Goal: Task Accomplishment & Management: Use online tool/utility

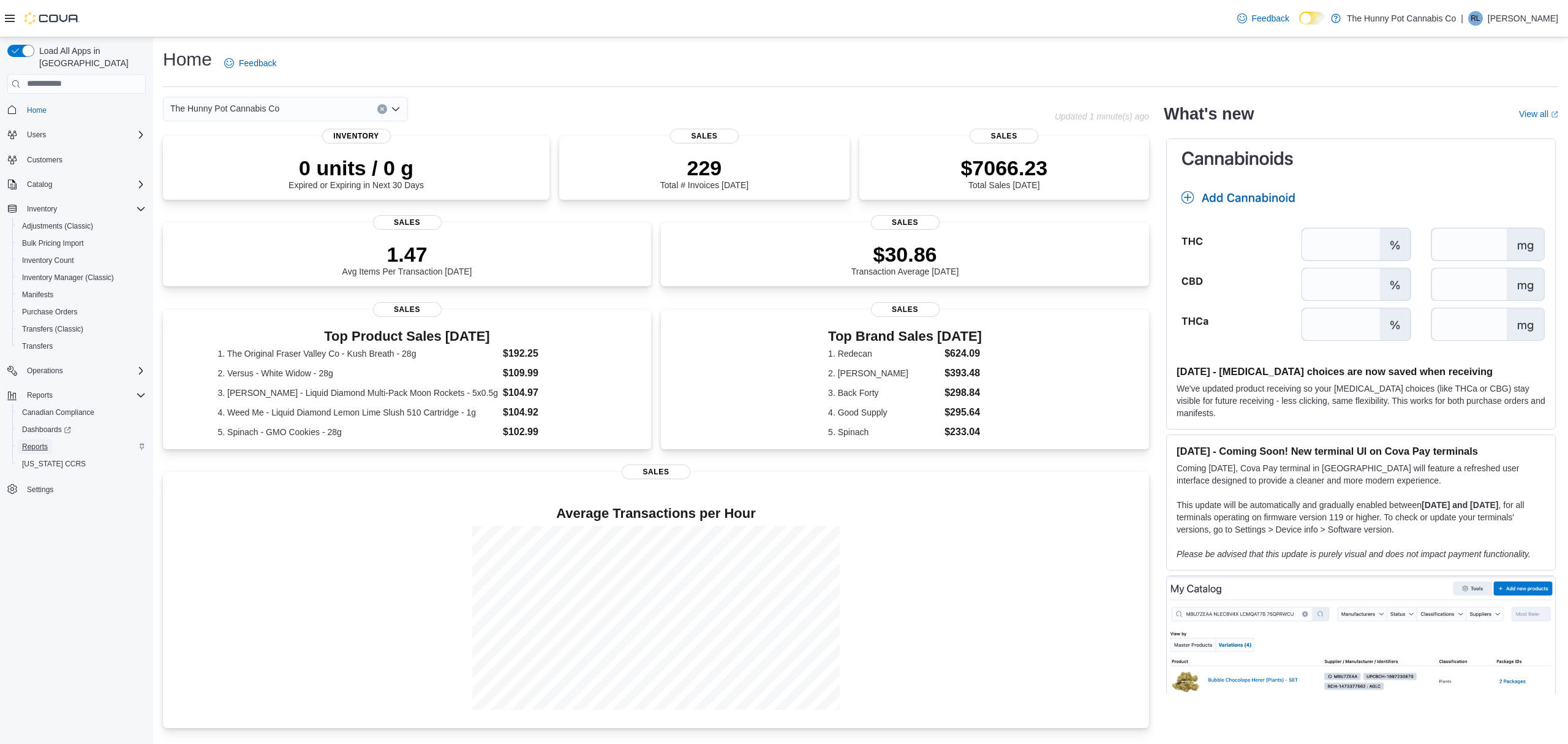
click at [33, 439] on span "Reports" at bounding box center [35, 446] width 26 height 14
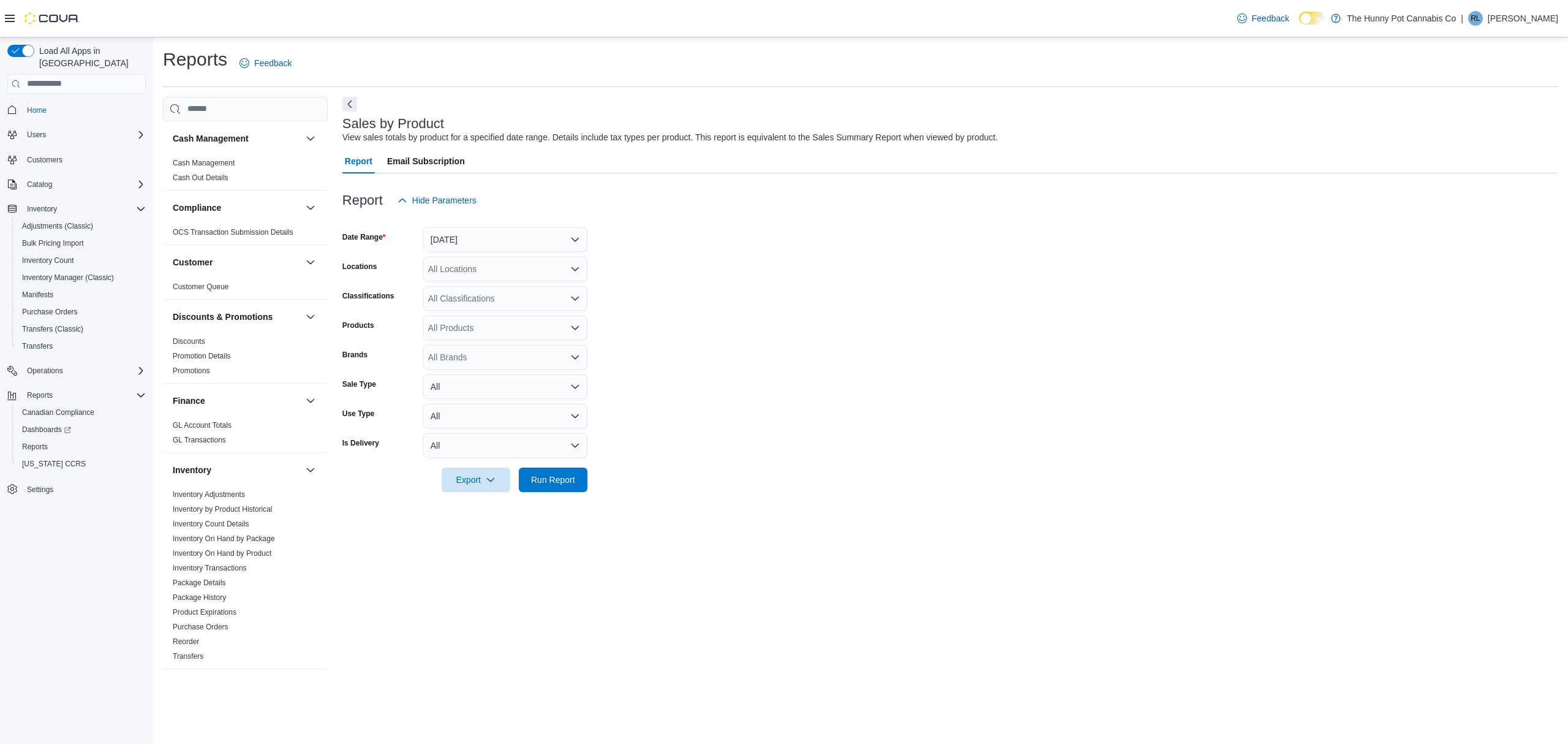
click at [724, 362] on form "Date Range Yesterday Locations All Locations Classifications All Classification…" at bounding box center [950, 352] width 1215 height 279
click at [187, 161] on link "Cash Management" at bounding box center [203, 162] width 62 height 9
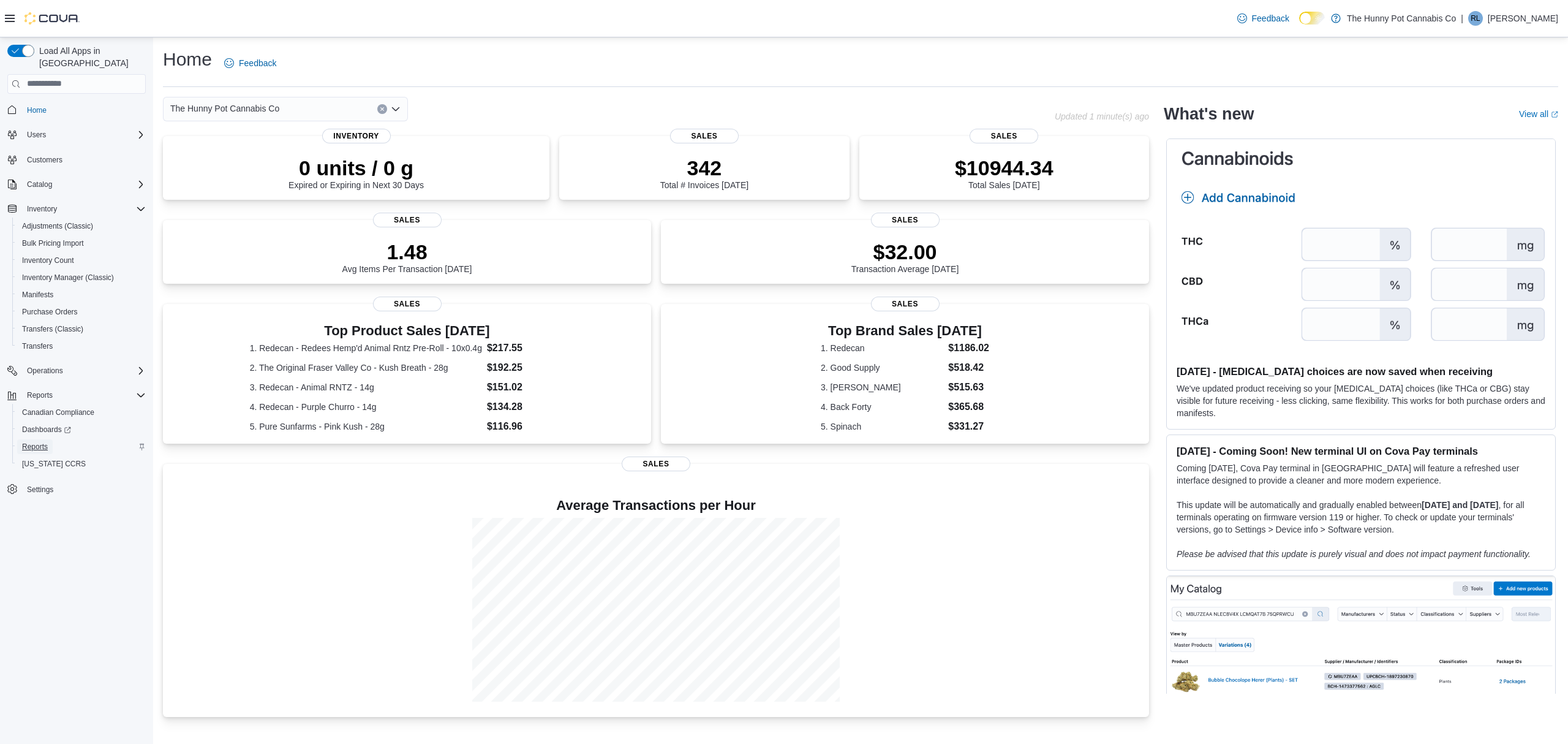
click at [39, 439] on span "Reports" at bounding box center [35, 446] width 26 height 14
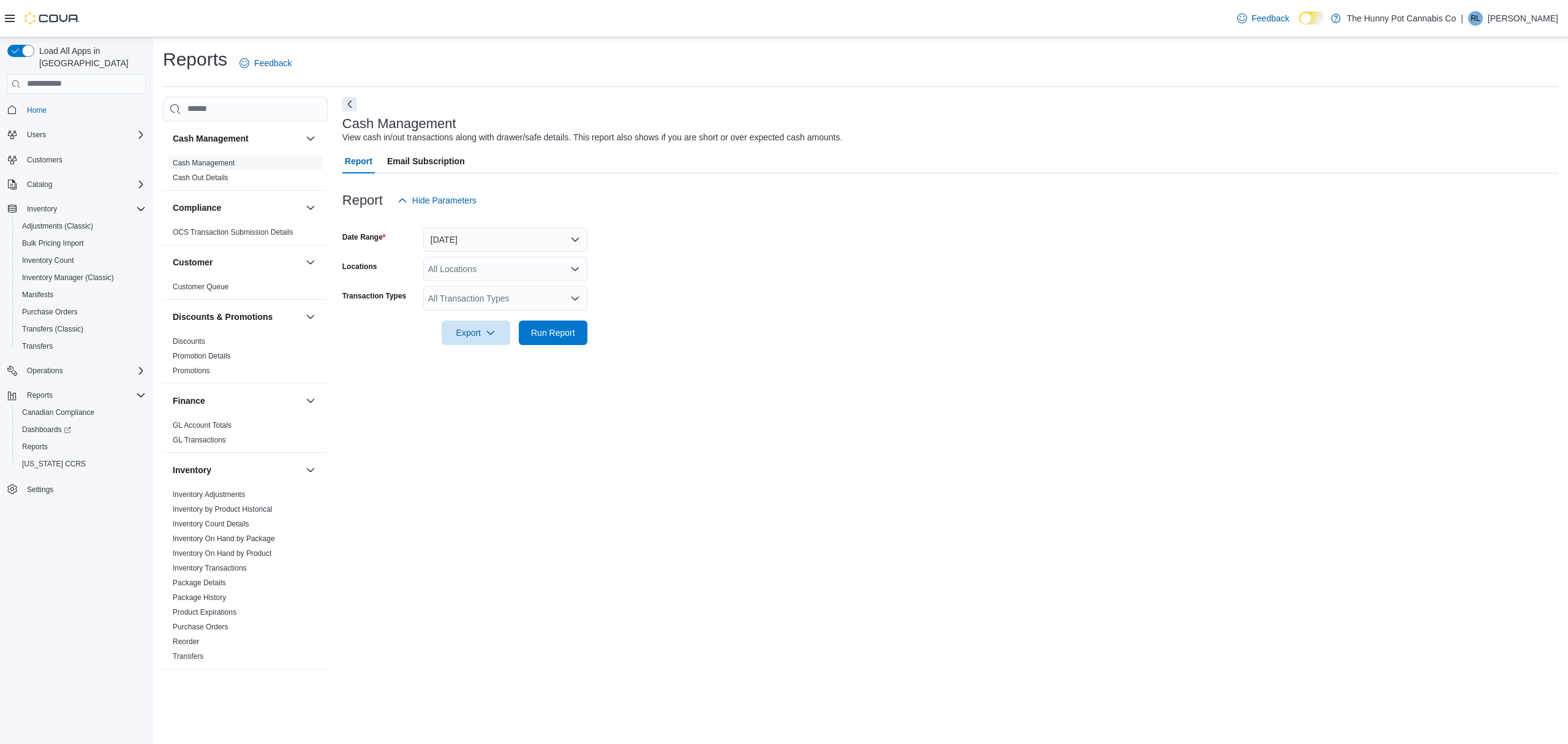
click at [1238, 338] on form "Date Range Today Locations All Locations Transaction Types All Transaction Type…" at bounding box center [950, 278] width 1215 height 132
click at [1201, 284] on form "Date Range Today Locations All Locations Transaction Types All Transaction Type…" at bounding box center [950, 278] width 1215 height 132
click at [442, 229] on button "Today" at bounding box center [505, 239] width 164 height 25
click at [466, 315] on span "Yesterday" at bounding box center [513, 313] width 140 height 14
click at [713, 292] on form "Date Range Yesterday Locations All Locations Transaction Types All Transaction …" at bounding box center [950, 278] width 1215 height 132
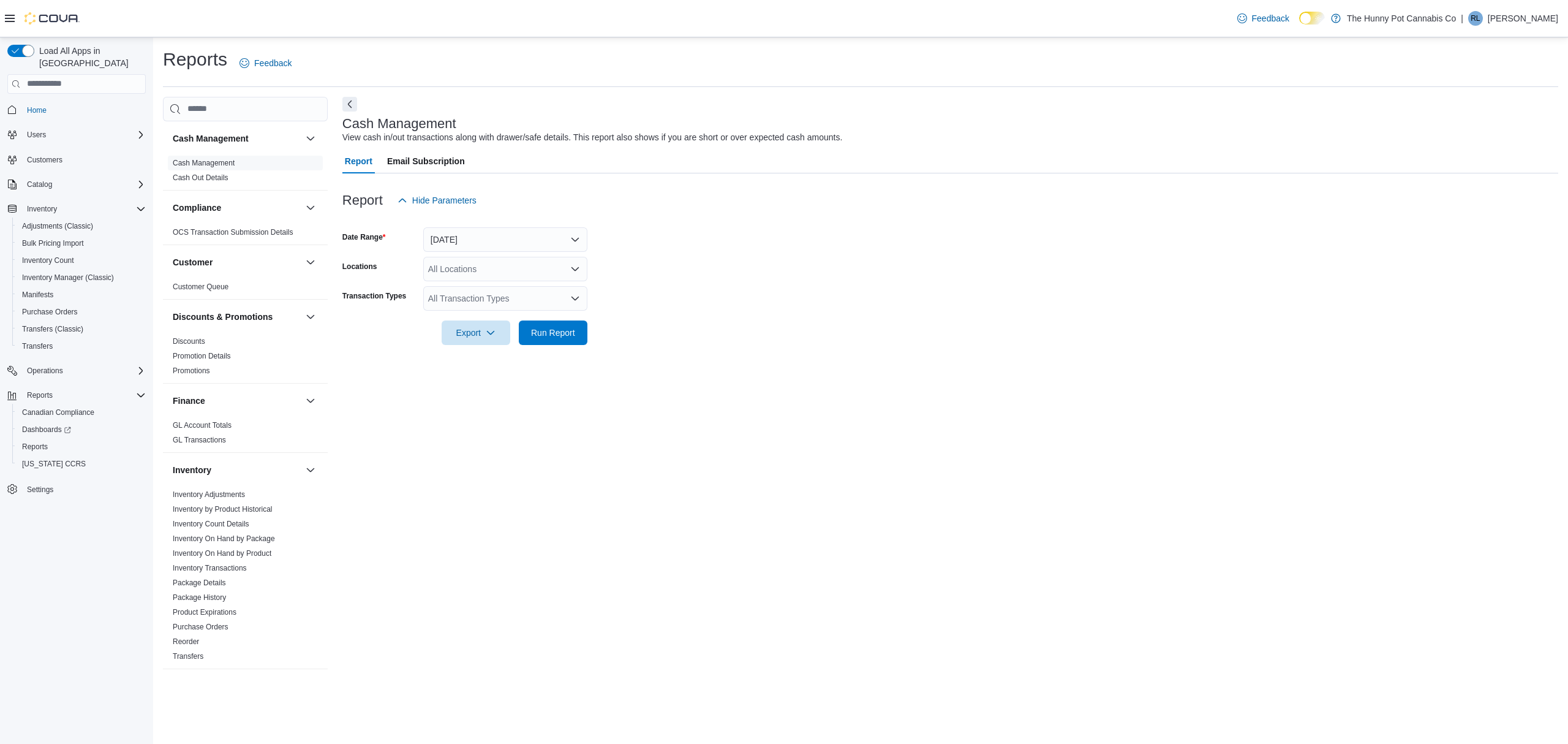
click at [528, 292] on div "All Transaction Types" at bounding box center [505, 298] width 164 height 25
click at [489, 362] on button "Drawer Cash Out" at bounding box center [505, 371] width 164 height 18
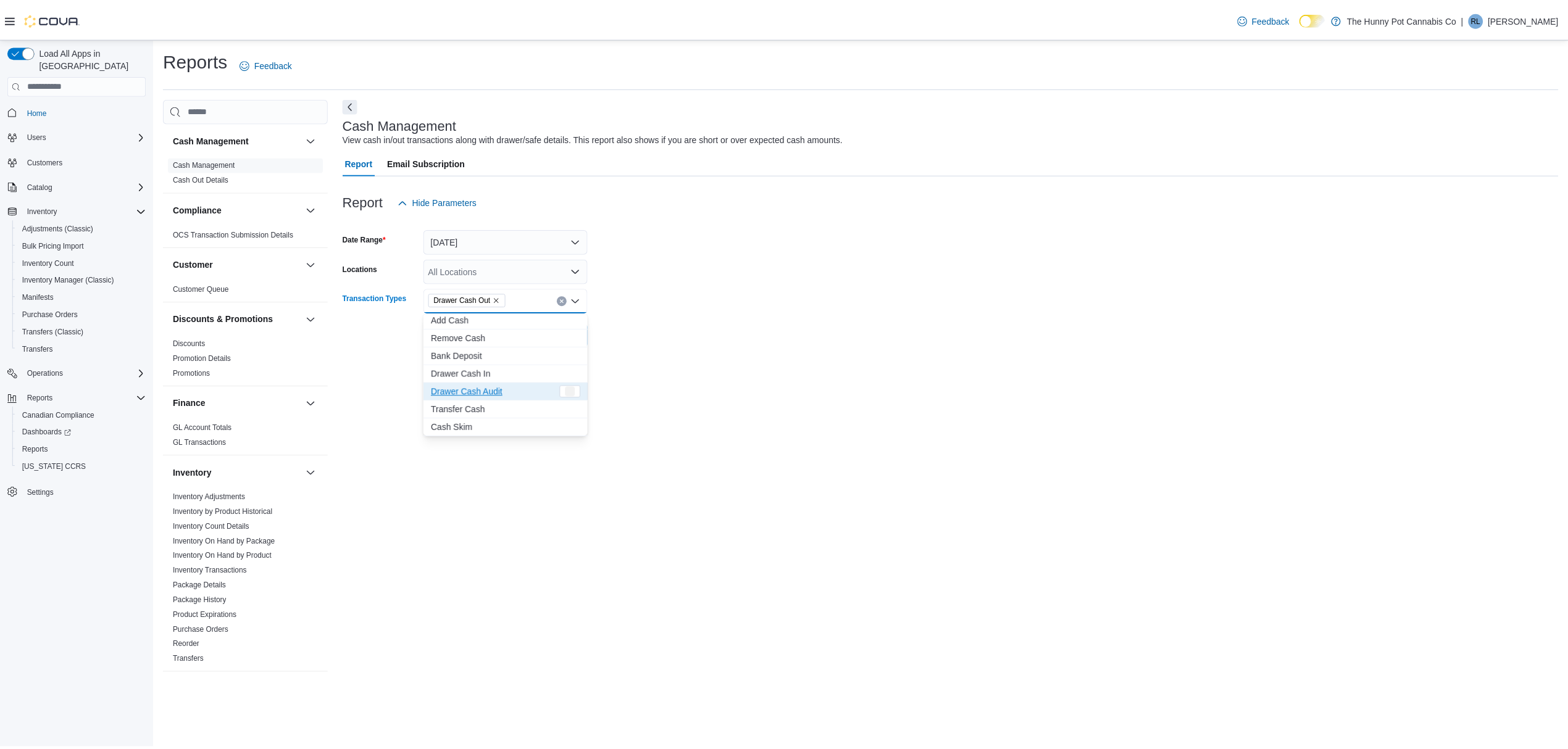
scroll to position [56, 0]
drag, startPoint x: 822, startPoint y: 387, endPoint x: 662, endPoint y: 369, distance: 161.0
click at [820, 388] on div "Cash Management View cash in/out transactions along with drawer/safe details. T…" at bounding box center [957, 391] width 1225 height 586
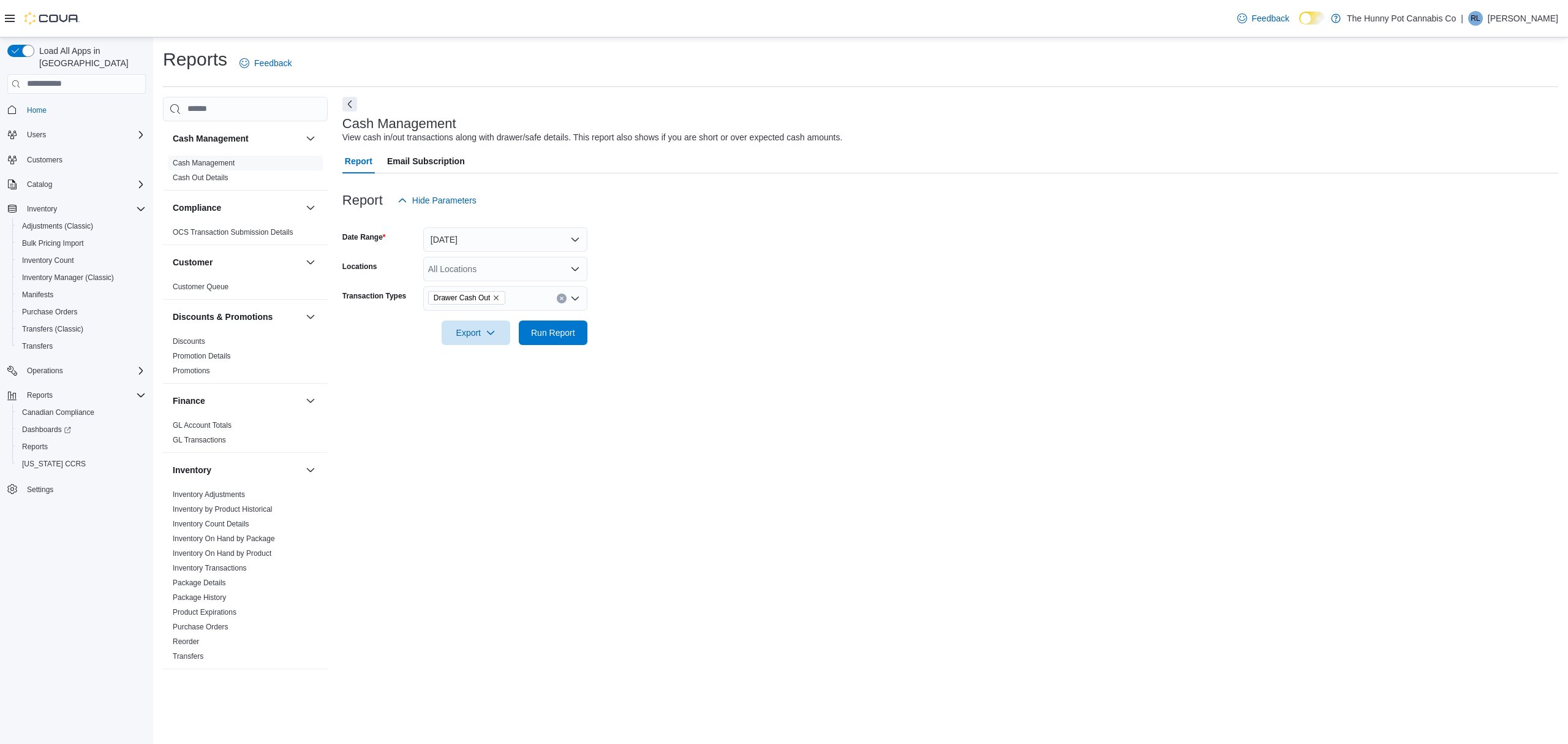
click at [566, 348] on div at bounding box center [950, 352] width 1215 height 14
click at [567, 334] on span "Run Report" at bounding box center [553, 332] width 44 height 12
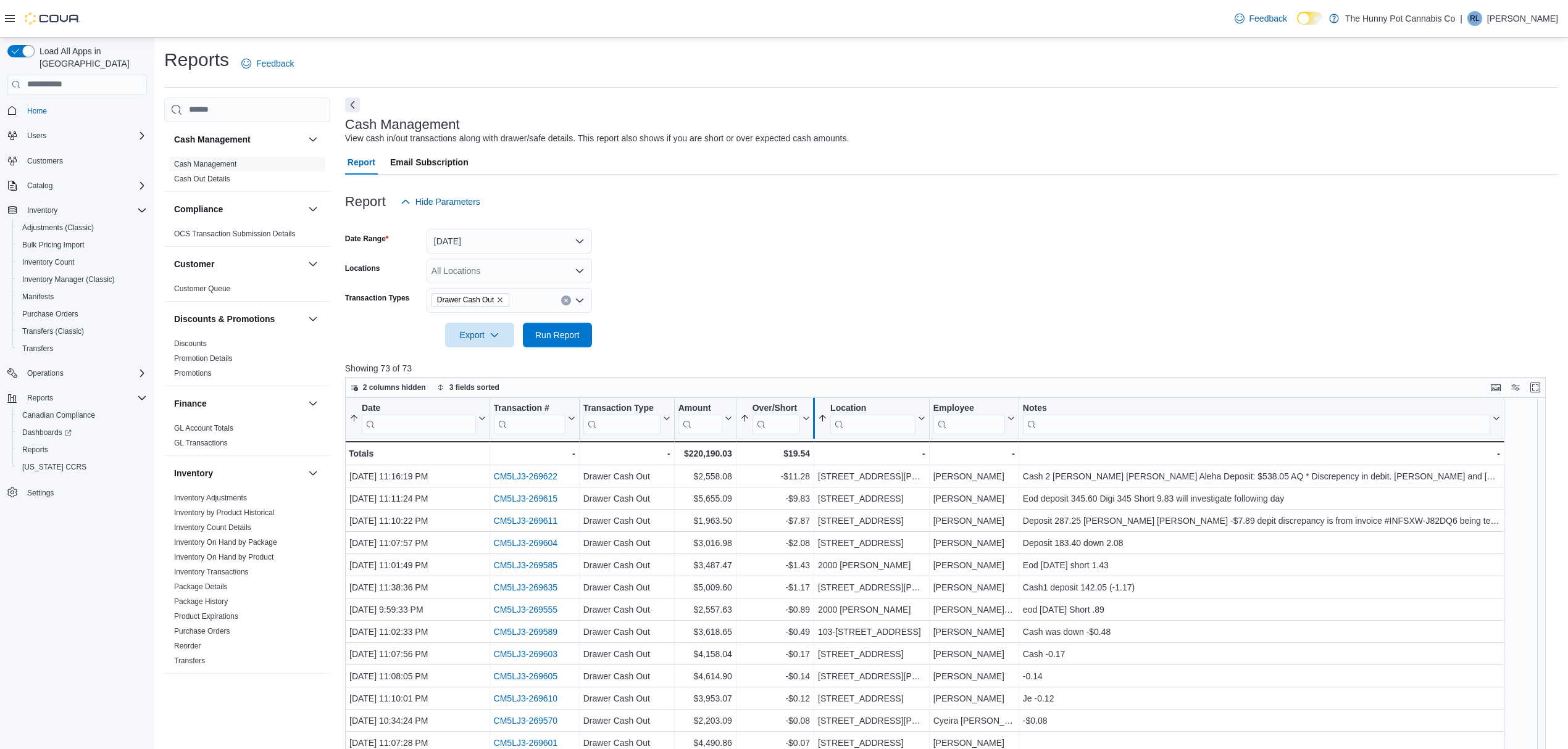
click at [808, 416] on div at bounding box center [813, 418] width 10 height 41
click at [805, 418] on icon at bounding box center [806, 418] width 6 height 3
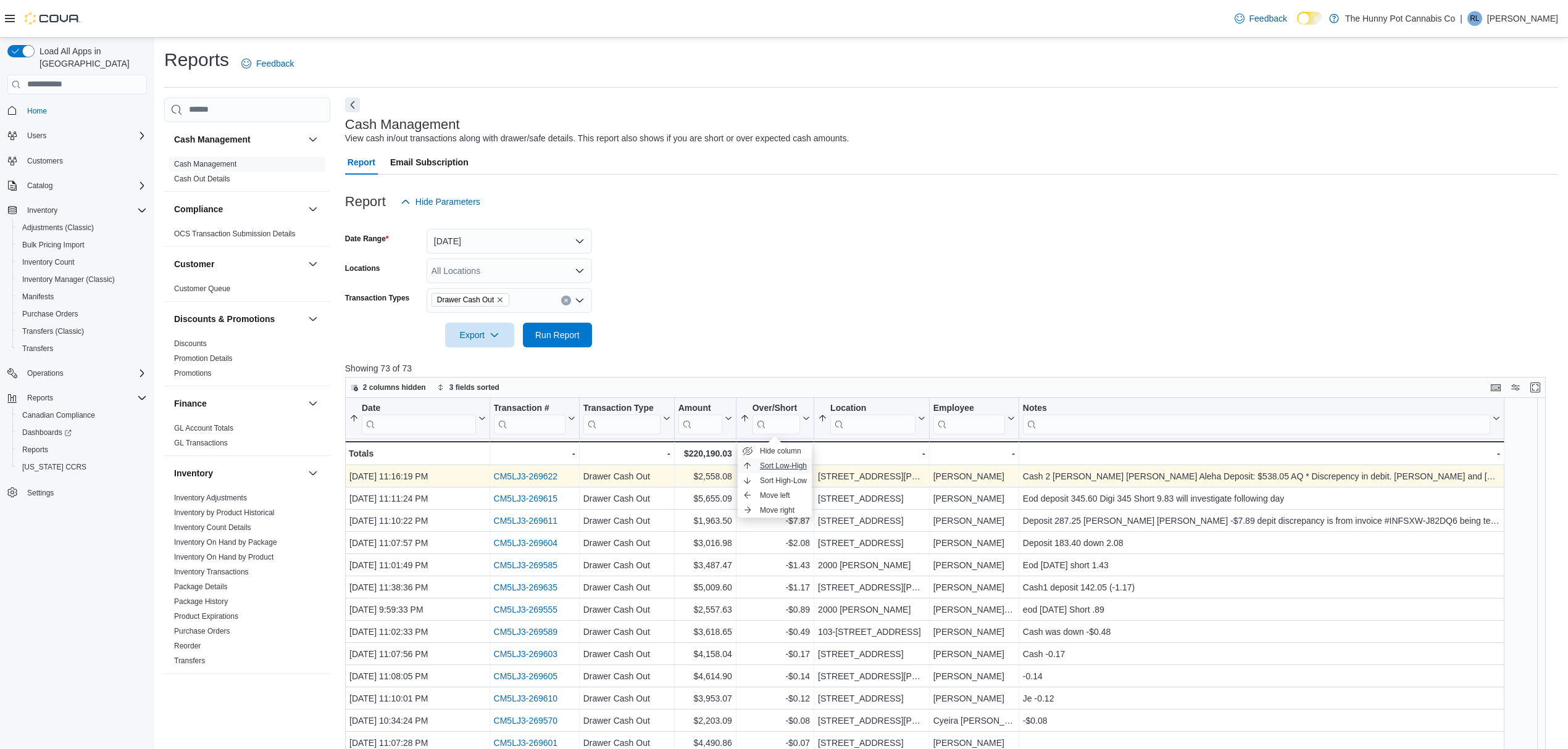
click at [778, 467] on span "Sort Low-High" at bounding box center [783, 466] width 47 height 10
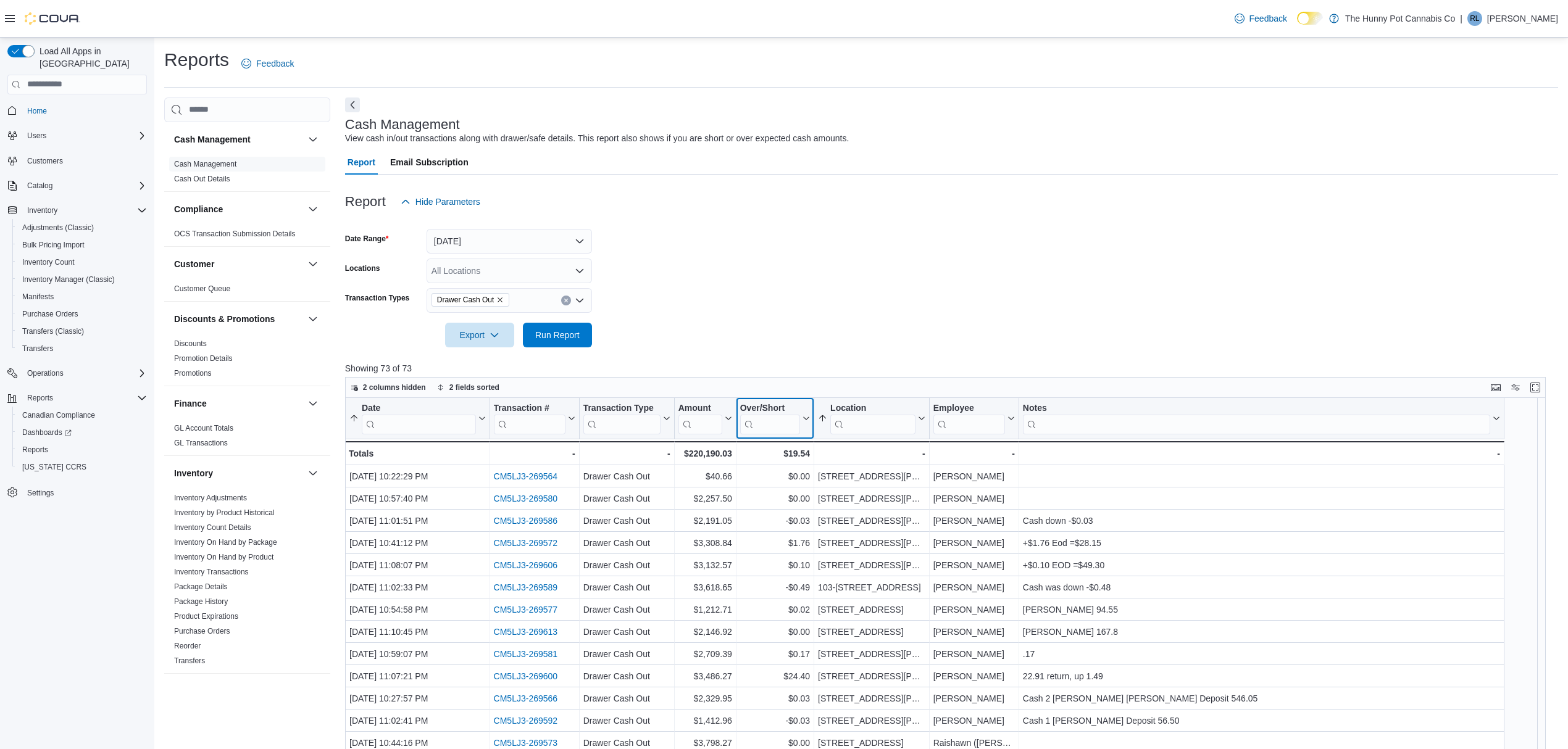
click at [807, 418] on icon at bounding box center [806, 418] width 6 height 3
click at [784, 465] on span "Sort Low-High" at bounding box center [783, 466] width 47 height 10
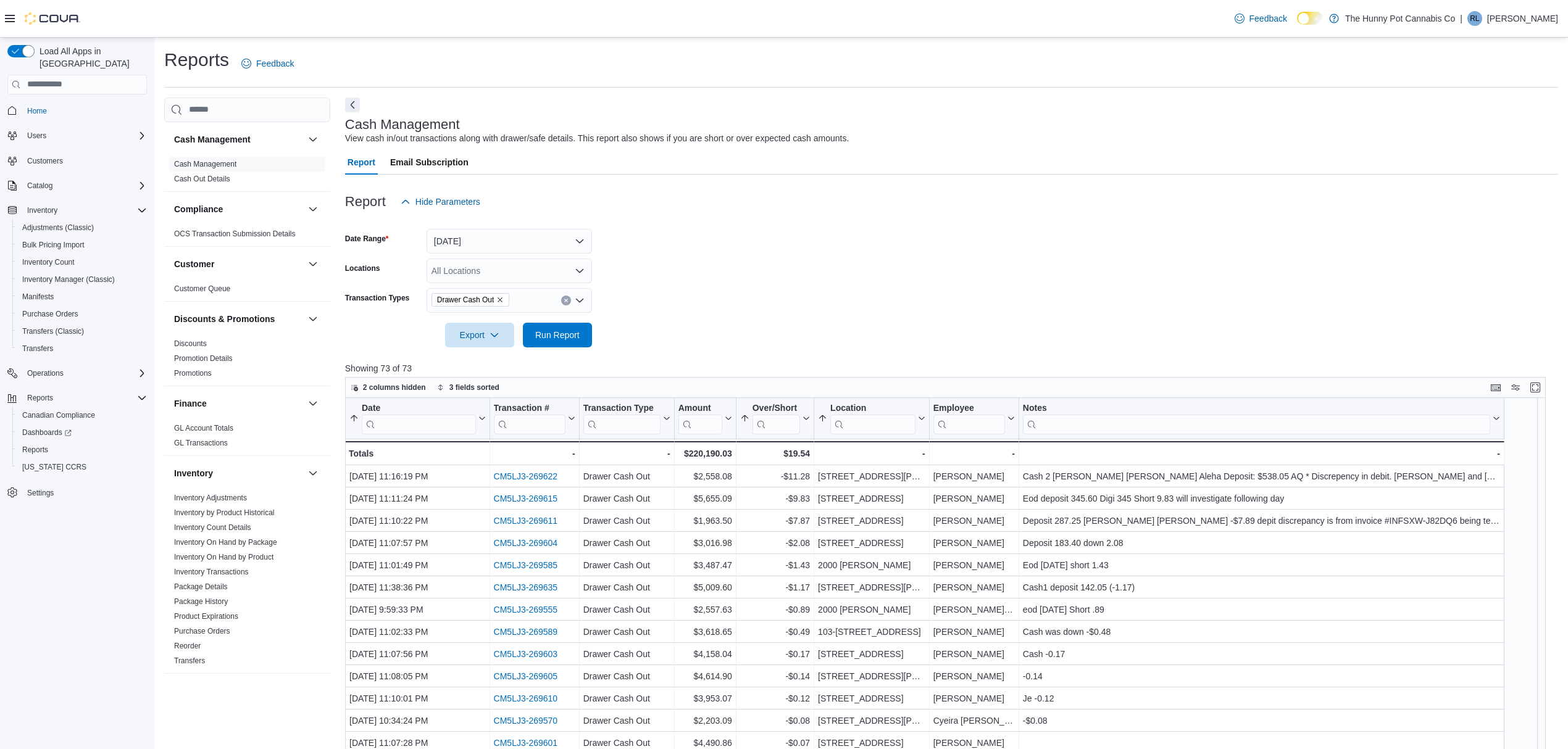
click at [936, 311] on form "Date Range Yesterday Locations All Locations Transaction Types Drawer Cash Out …" at bounding box center [951, 280] width 1213 height 133
click at [803, 412] on button "Over/Short" at bounding box center [774, 417] width 70 height 31
click at [784, 478] on span "Sort High-Low" at bounding box center [783, 481] width 47 height 10
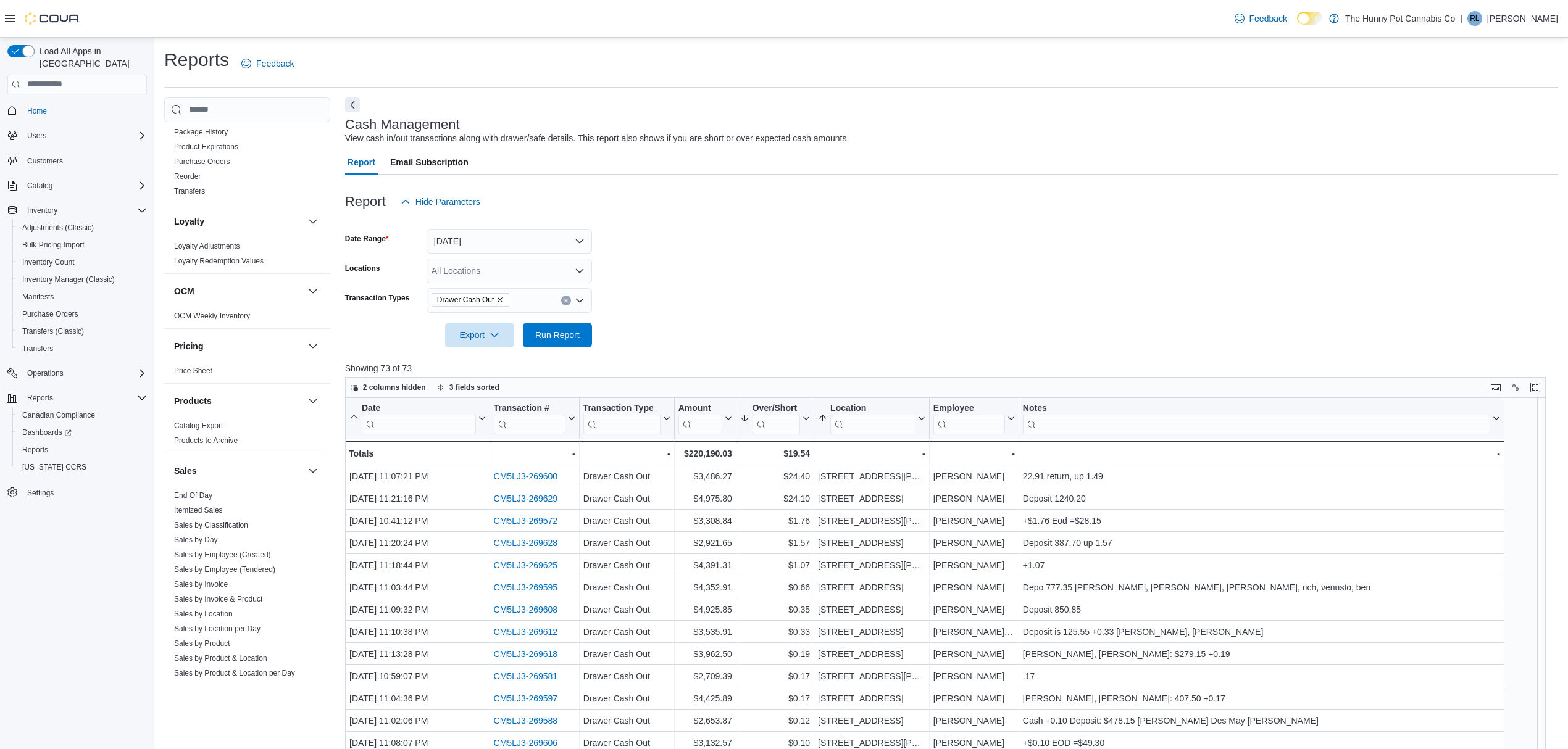
scroll to position [494, 0]
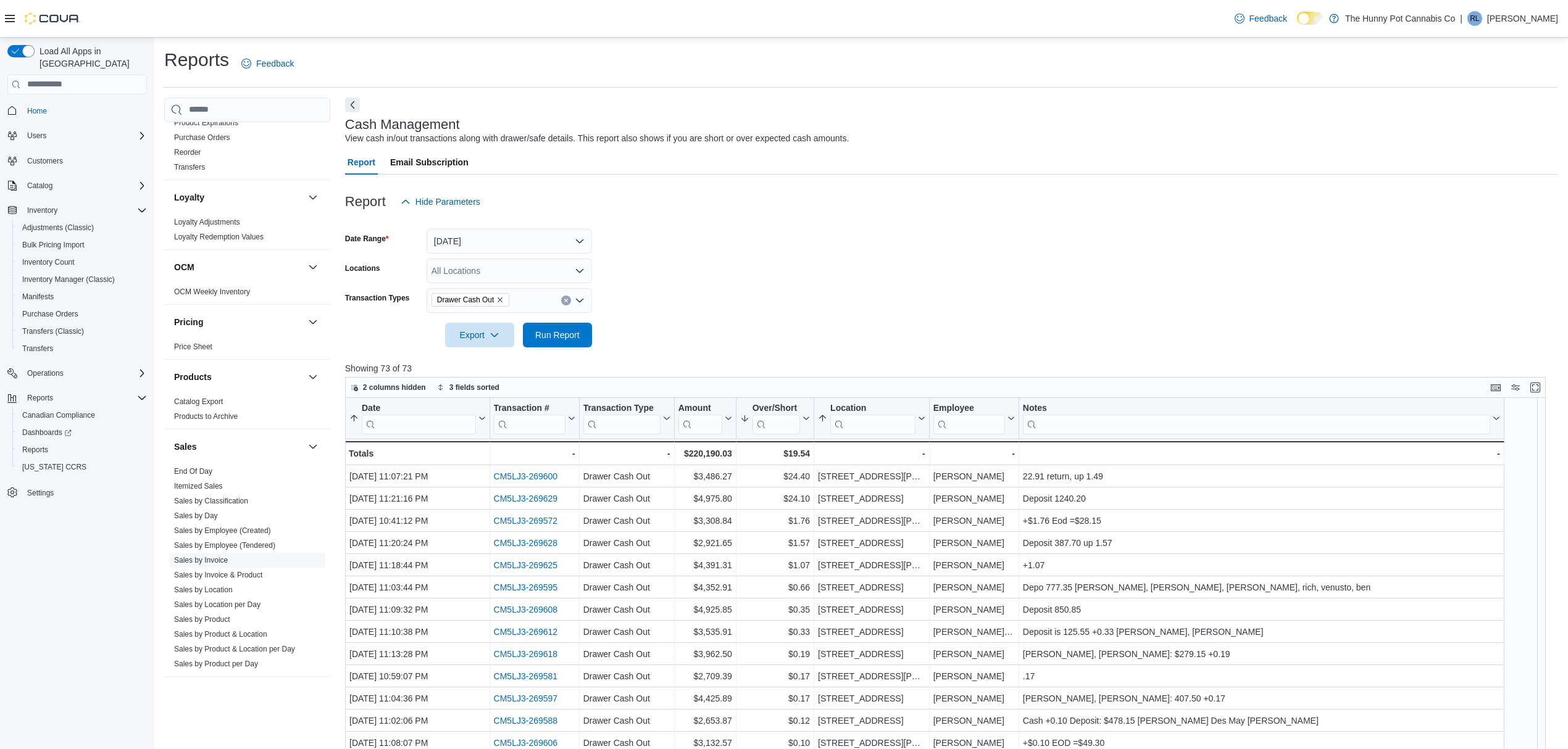
click at [201, 563] on link "Sales by Invoice" at bounding box center [201, 560] width 54 height 9
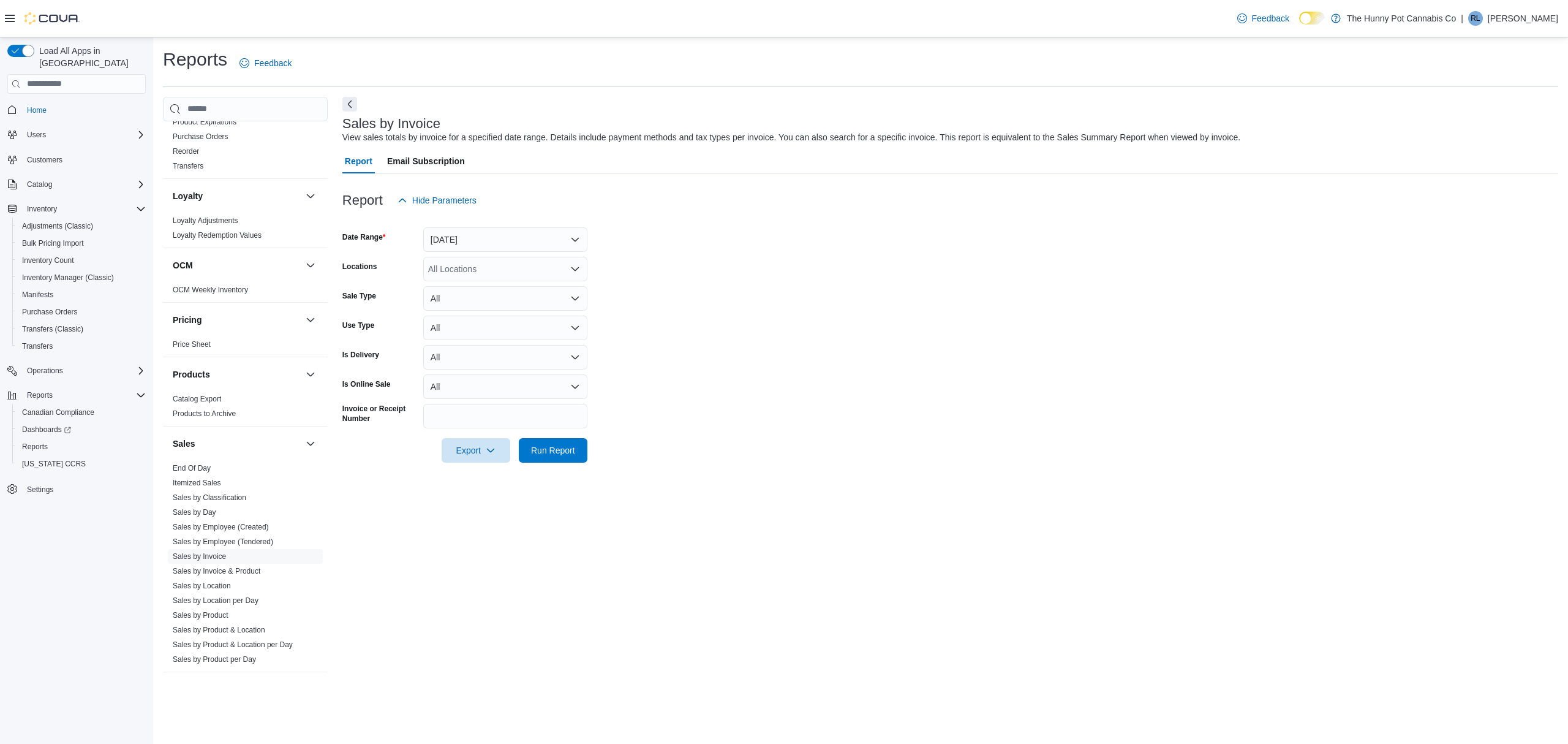
click at [477, 269] on div "All Locations" at bounding box center [505, 269] width 164 height 25
type input "***"
click at [501, 282] on button "3850 Sheppard Ave E" at bounding box center [505, 290] width 164 height 18
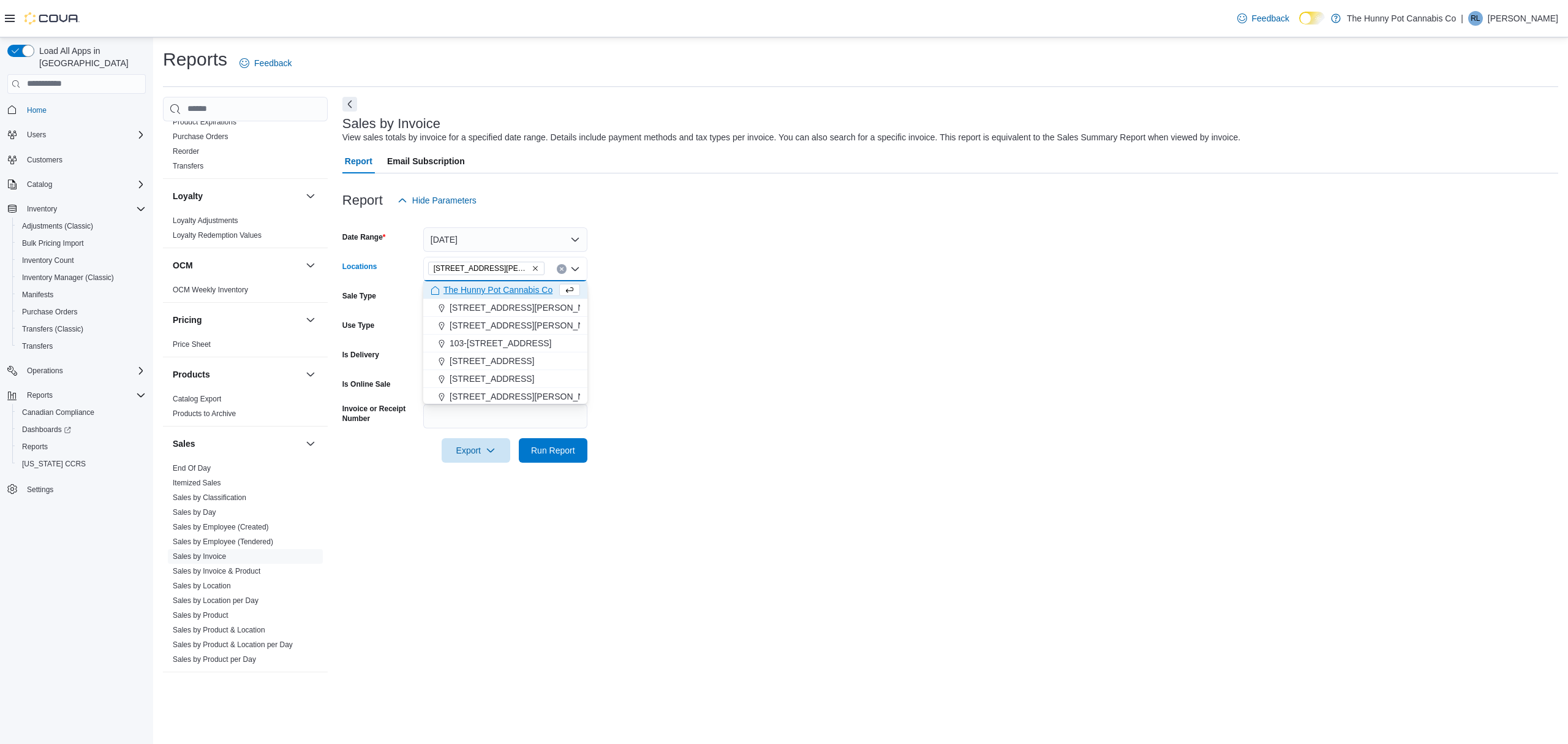
click at [976, 368] on form "Date Range Yesterday Locations 3850 Sheppard Ave E Combo box. Selected. 3850 Sh…" at bounding box center [950, 338] width 1215 height 250
drag, startPoint x: 462, startPoint y: 452, endPoint x: 468, endPoint y: 461, distance: 10.8
click at [462, 454] on span "Export" at bounding box center [475, 450] width 54 height 25
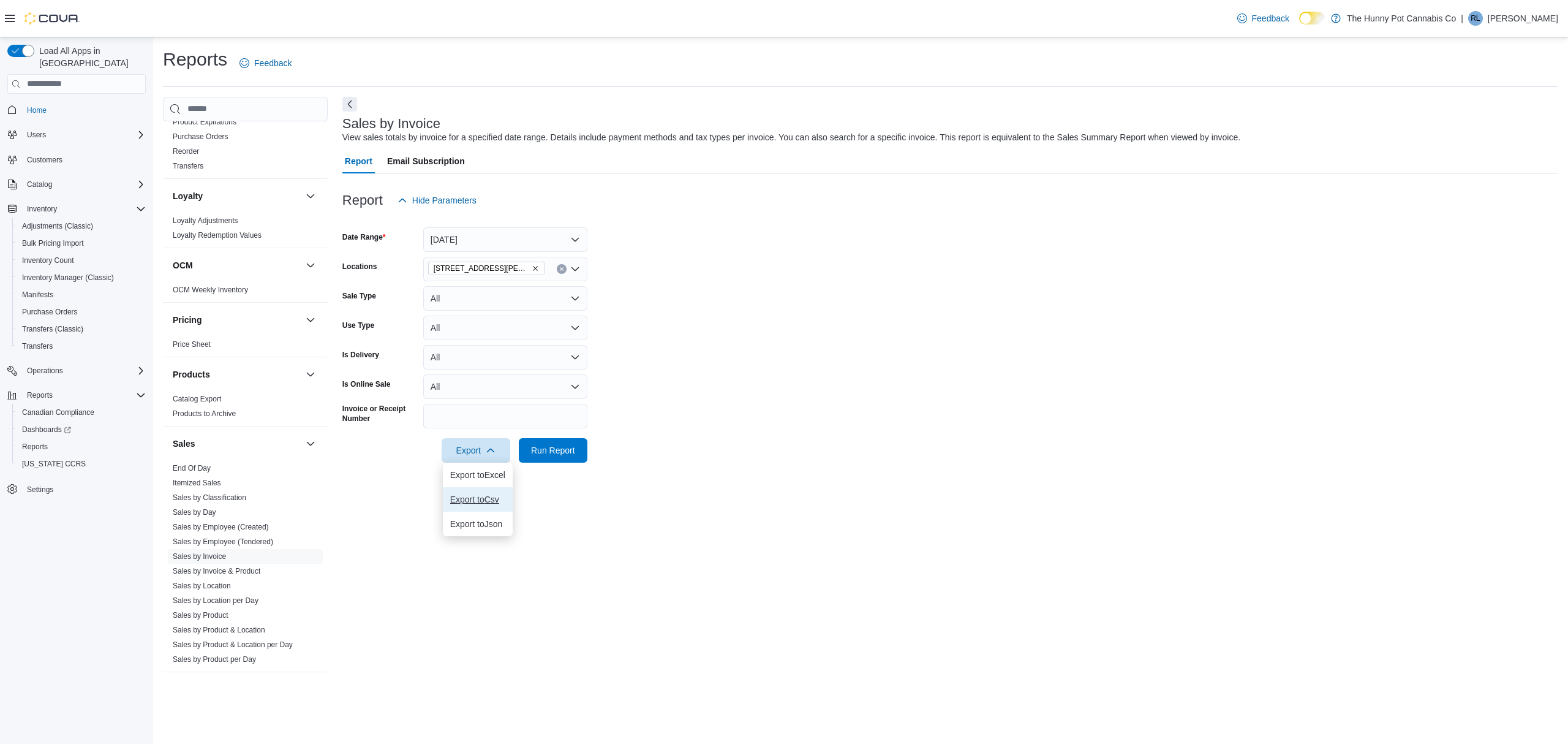
click at [477, 496] on span "Export to Csv" at bounding box center [477, 499] width 55 height 10
click at [486, 413] on input "Invoice or Receipt Number" at bounding box center [505, 416] width 164 height 25
paste input "**********"
click at [572, 445] on span "Run Report" at bounding box center [553, 450] width 44 height 12
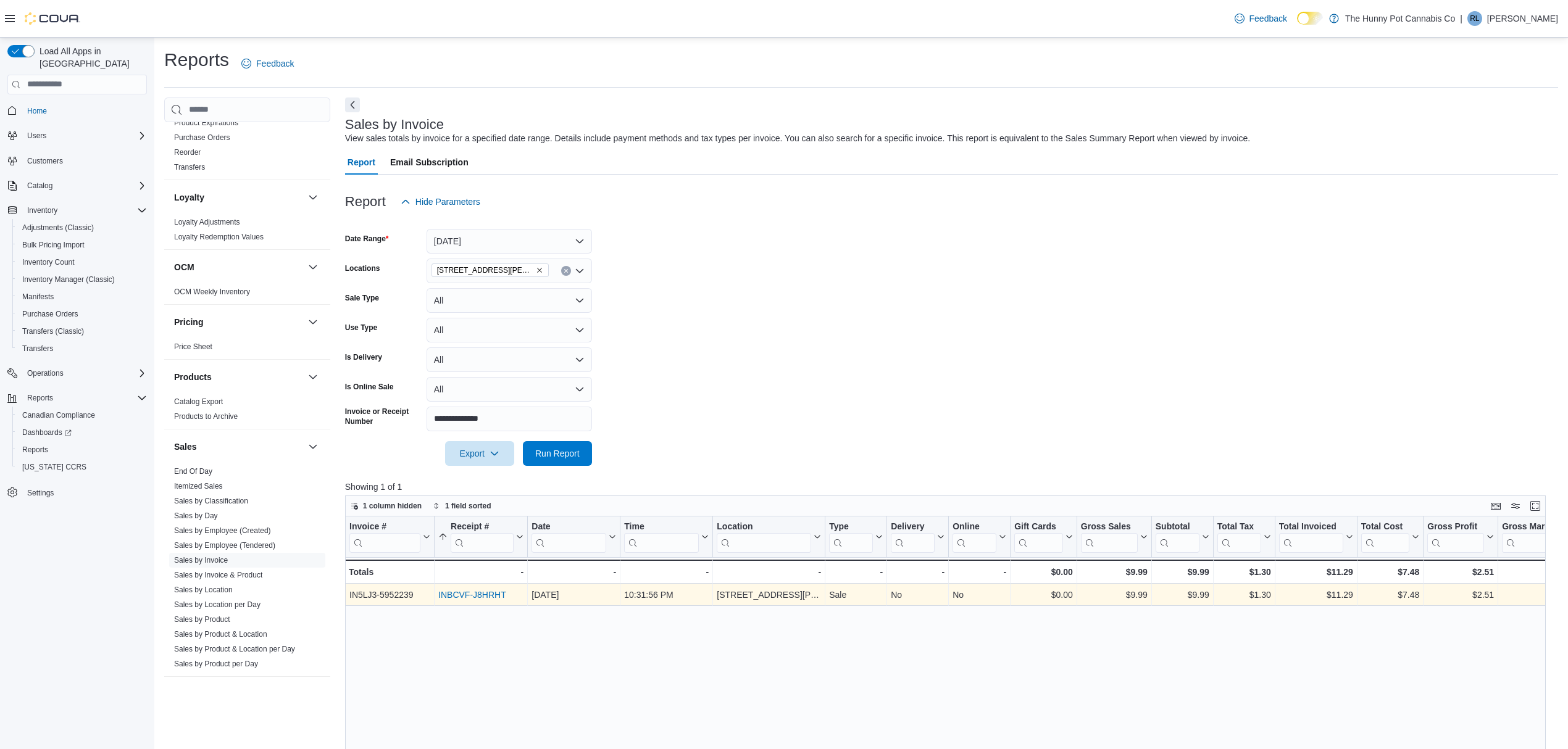
click at [489, 594] on link "INBCVF-J8HRHT" at bounding box center [472, 594] width 68 height 10
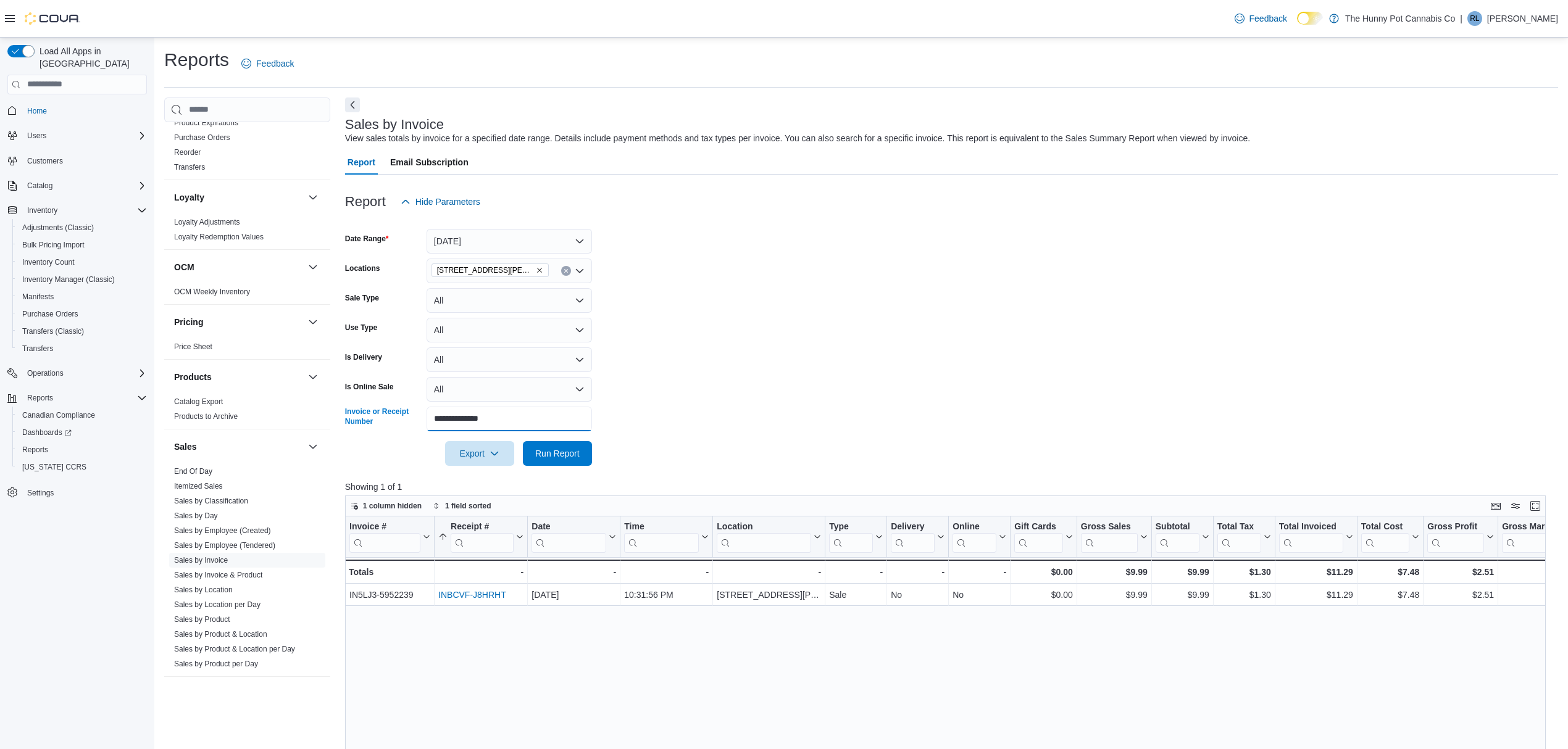
drag, startPoint x: 507, startPoint y: 417, endPoint x: 460, endPoint y: 423, distance: 47.4
click at [401, 417] on div "**********" at bounding box center [468, 419] width 247 height 25
paste input "text"
type input "**********"
click at [558, 450] on span "Run Report" at bounding box center [557, 453] width 44 height 12
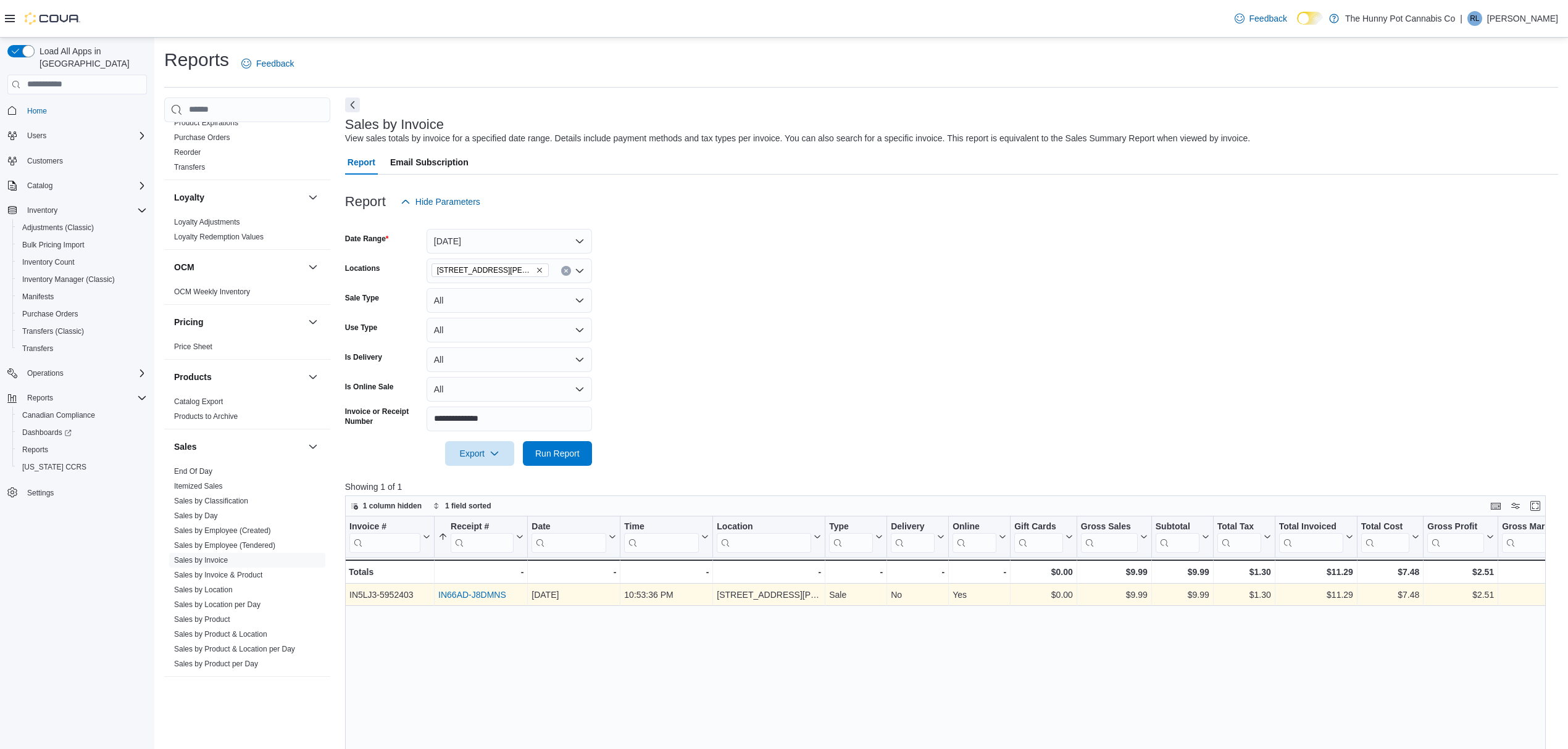
click at [467, 594] on link "IN66AD-J8DMNS" at bounding box center [472, 594] width 68 height 10
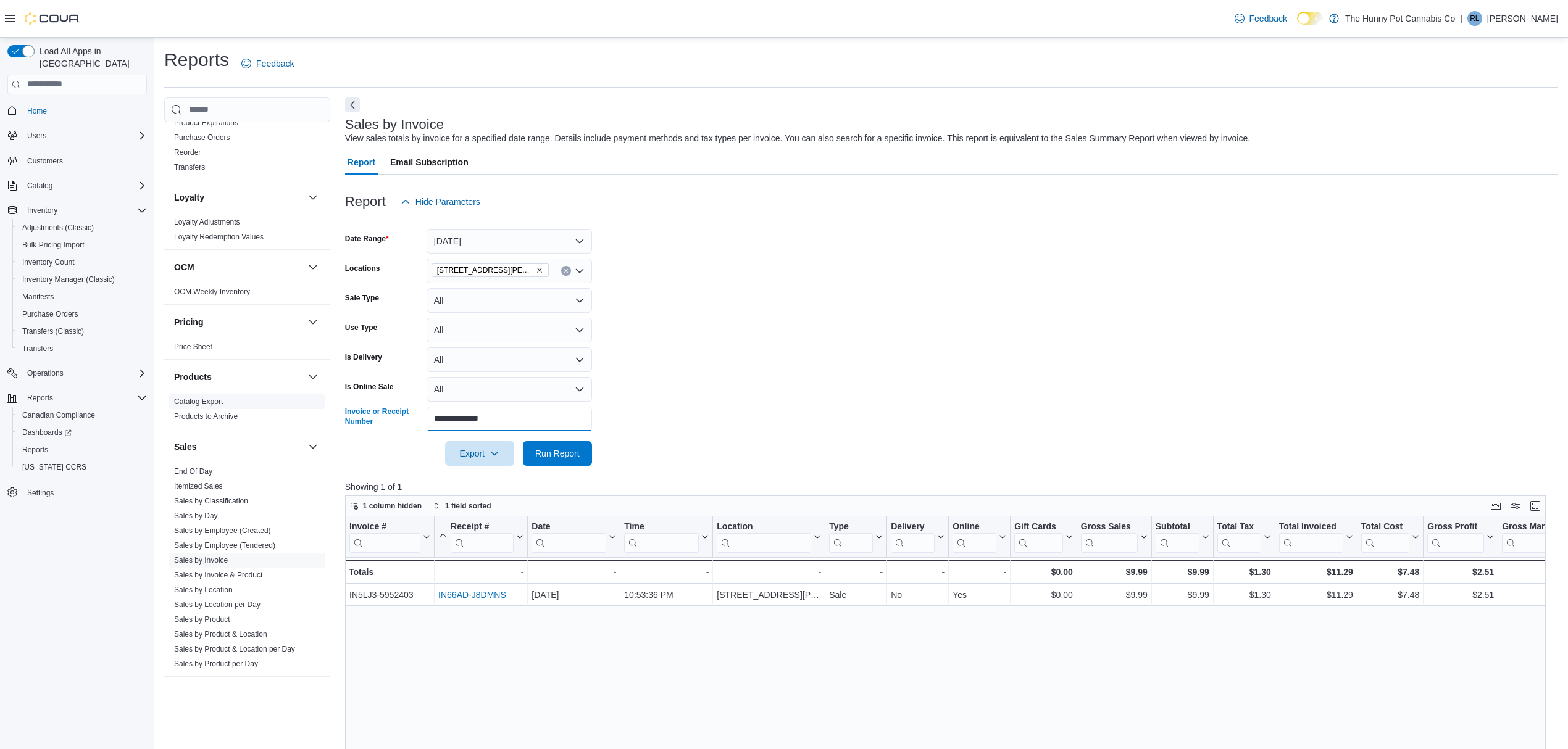
drag, startPoint x: 520, startPoint y: 420, endPoint x: 305, endPoint y: 400, distance: 215.9
click at [294, 398] on div "Cash Management Cash Management Cash Out Details Compliance OCS Transaction Sub…" at bounding box center [861, 596] width 1394 height 997
click at [563, 271] on icon "Clear input" at bounding box center [566, 271] width 5 height 5
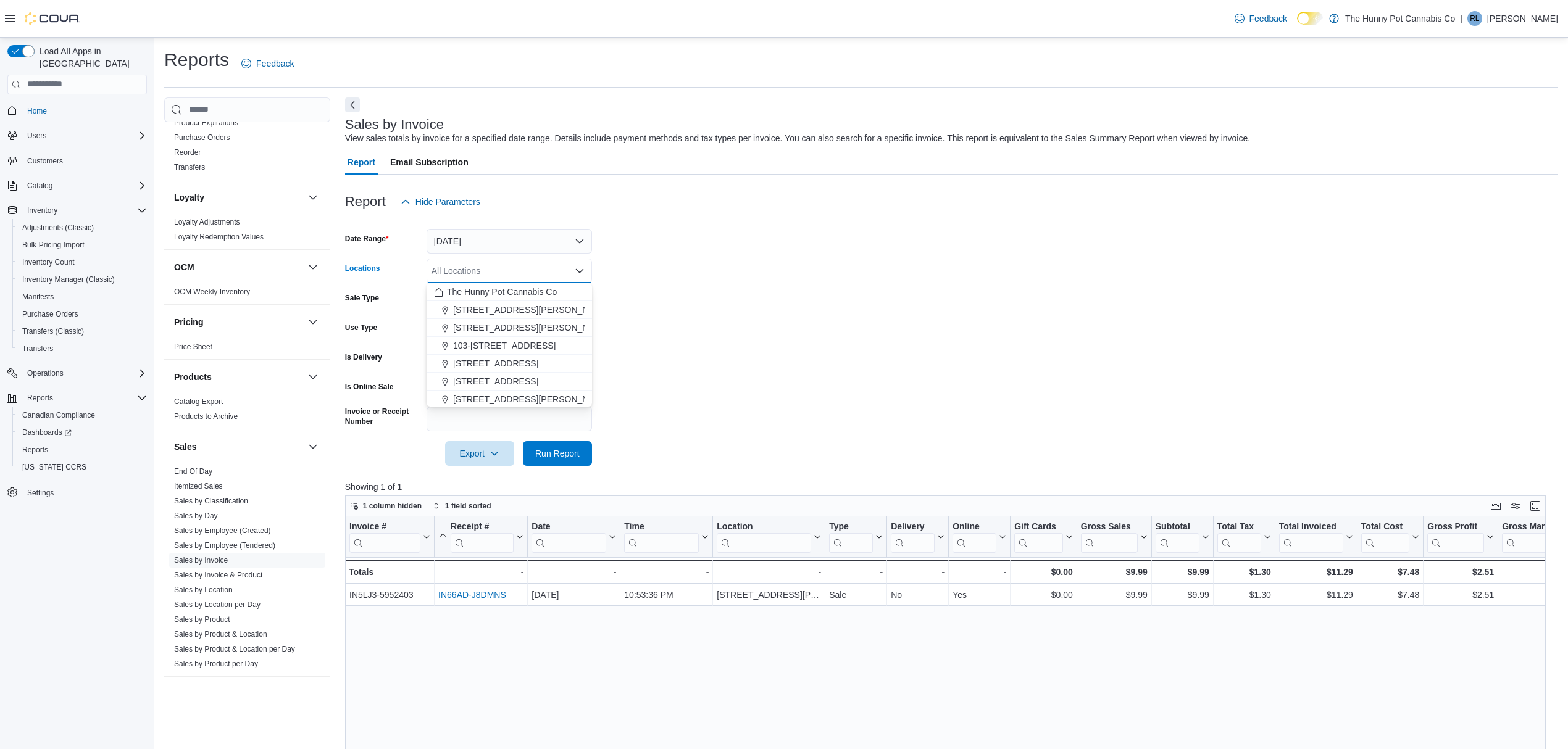
click at [706, 321] on form "Date Range Yesterday Locations All Locations Combo box. Selected. Combo box inp…" at bounding box center [951, 340] width 1213 height 252
click at [494, 273] on div "All Locations" at bounding box center [508, 271] width 165 height 25
type input "***"
click at [482, 294] on span "121 Clarence Street" at bounding box center [531, 292] width 157 height 12
drag, startPoint x: 1057, startPoint y: 365, endPoint x: 1014, endPoint y: 385, distance: 47.4
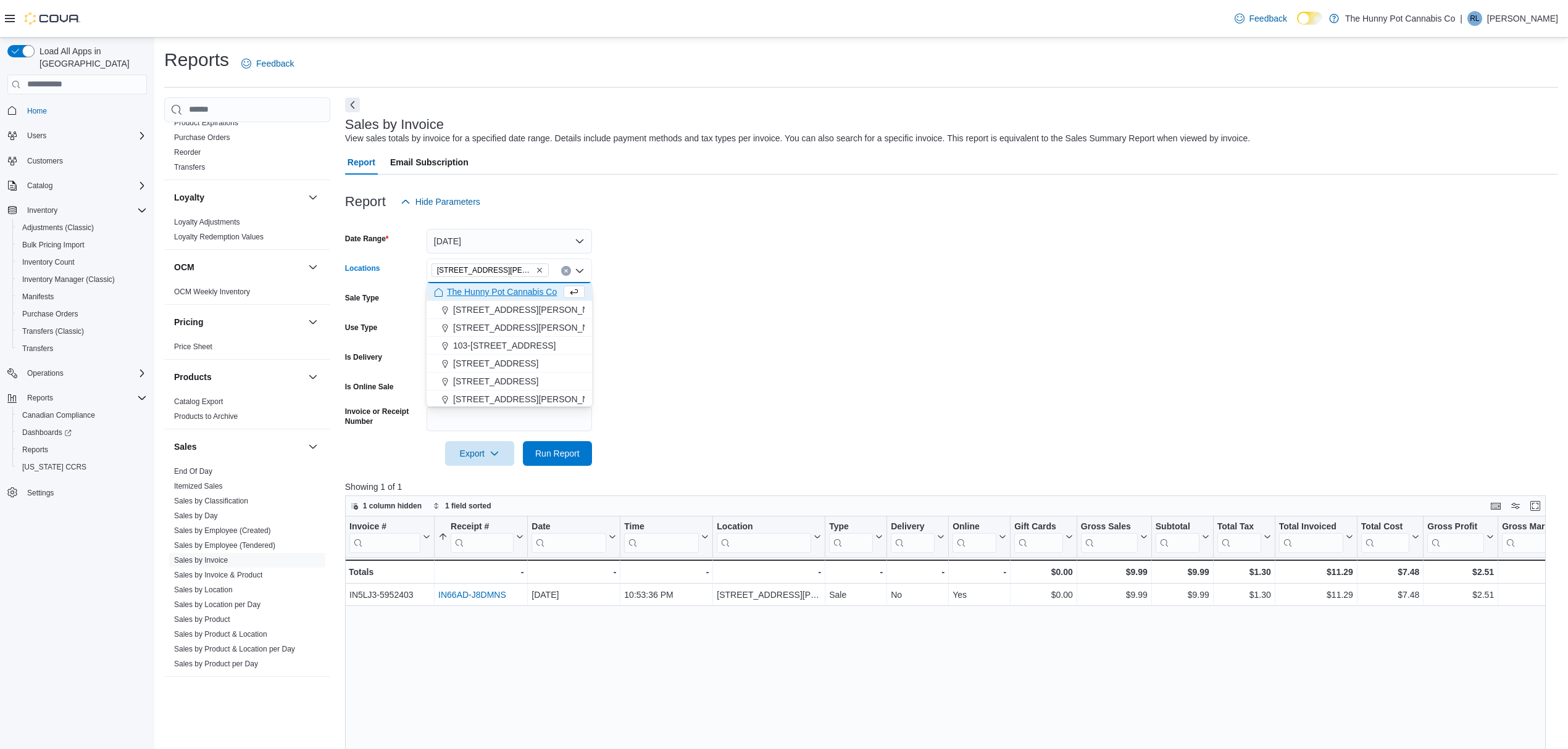
click at [1057, 366] on form "Date Range Yesterday Locations 121 Clarence Street Combo box. Selected. 121 Cla…" at bounding box center [951, 340] width 1213 height 252
click at [489, 447] on span "Export" at bounding box center [479, 453] width 54 height 25
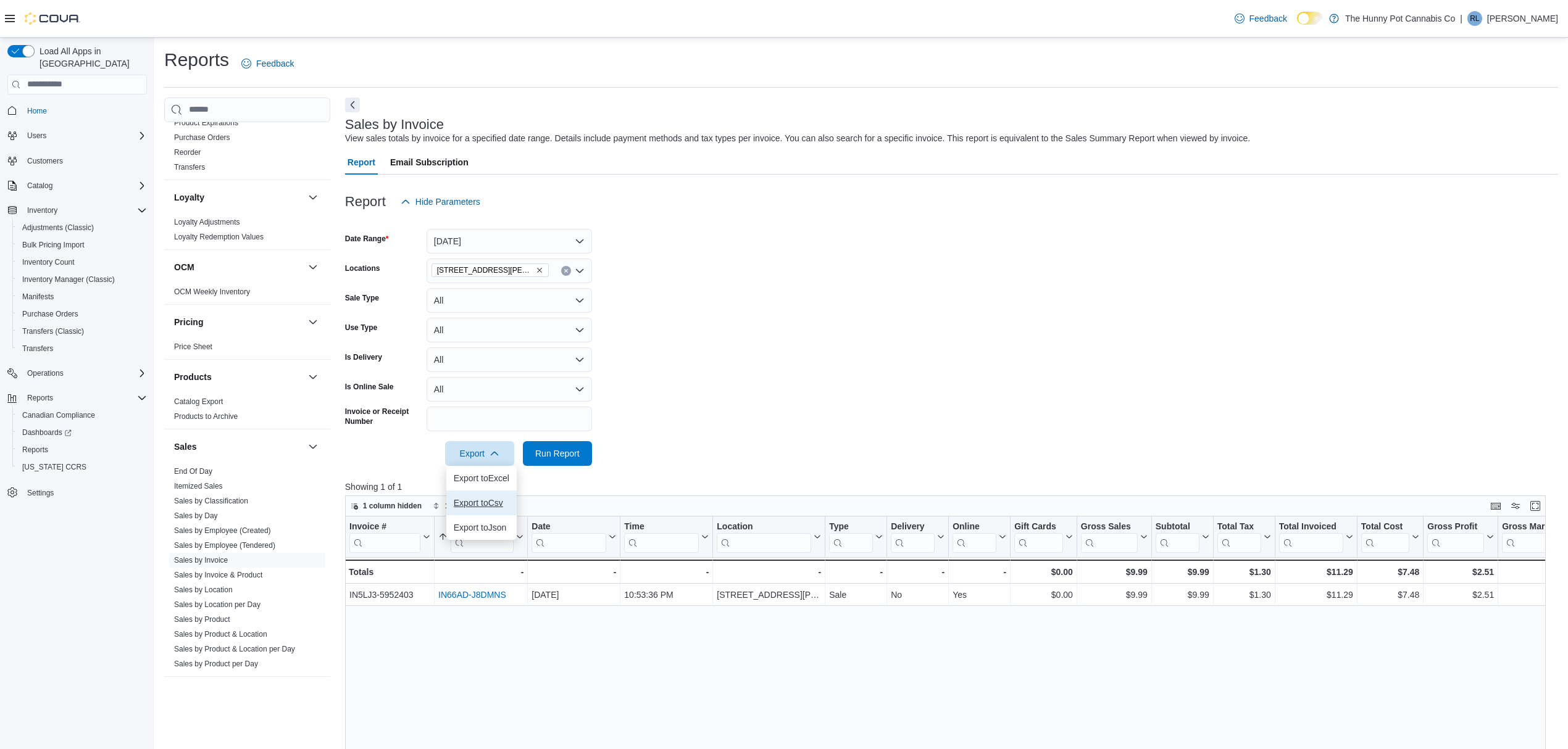
click at [492, 496] on button "Export to Csv" at bounding box center [481, 503] width 70 height 25
click at [1324, 329] on form "Date Range Yesterday Locations 121 Clarence Street Sale Type All Use Type All I…" at bounding box center [951, 340] width 1213 height 252
click at [737, 447] on form "Date Range Yesterday Locations 121 Clarence Street Sale Type All Use Type All I…" at bounding box center [951, 340] width 1213 height 252
click at [729, 412] on form "Date Range Yesterday Locations 121 Clarence Street Sale Type All Use Type All I…" at bounding box center [951, 340] width 1213 height 252
click at [563, 273] on button "Clear input" at bounding box center [566, 271] width 10 height 10
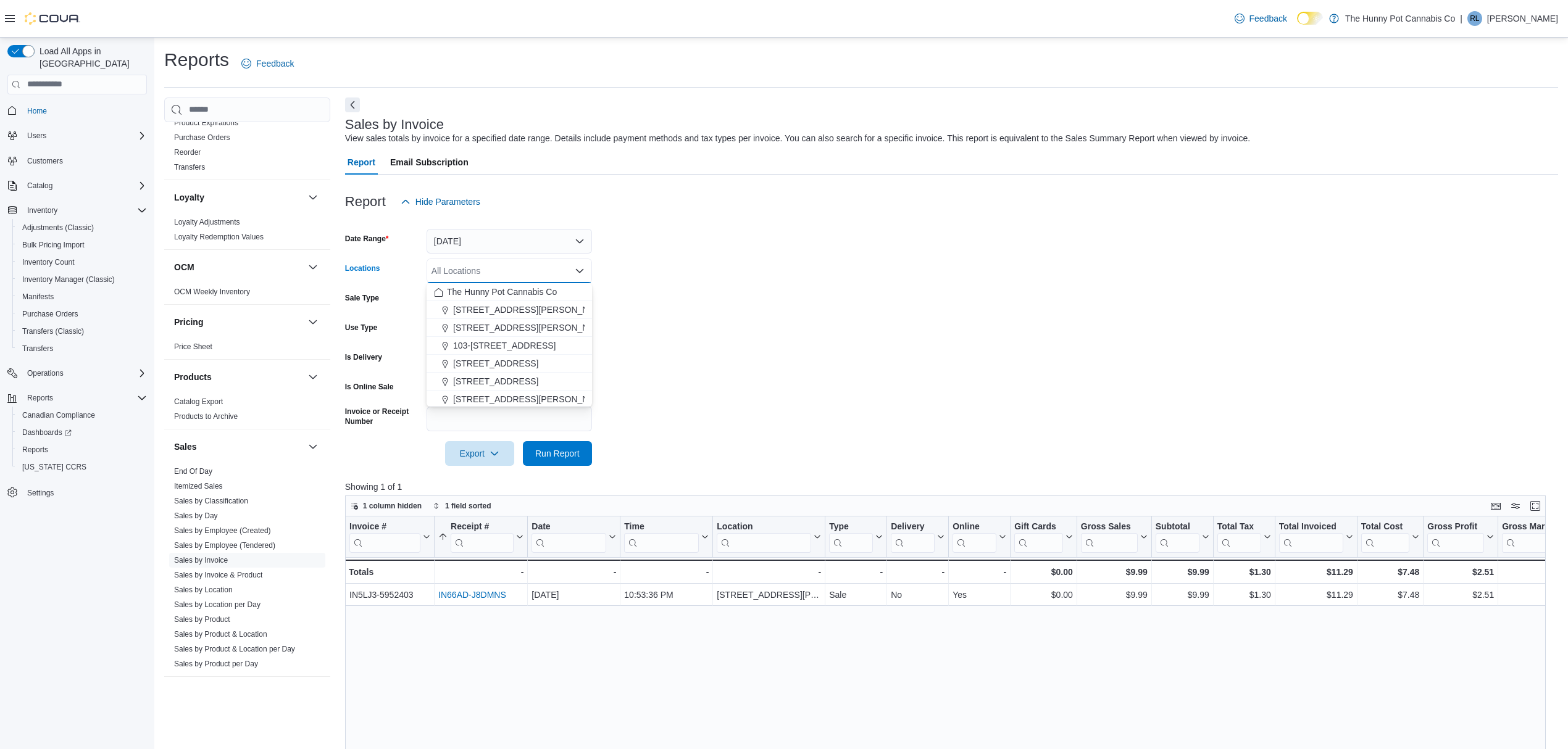
click at [907, 307] on form "Date Range Yesterday Locations All Locations Combo box. Selected. Combo box inp…" at bounding box center [951, 340] width 1213 height 252
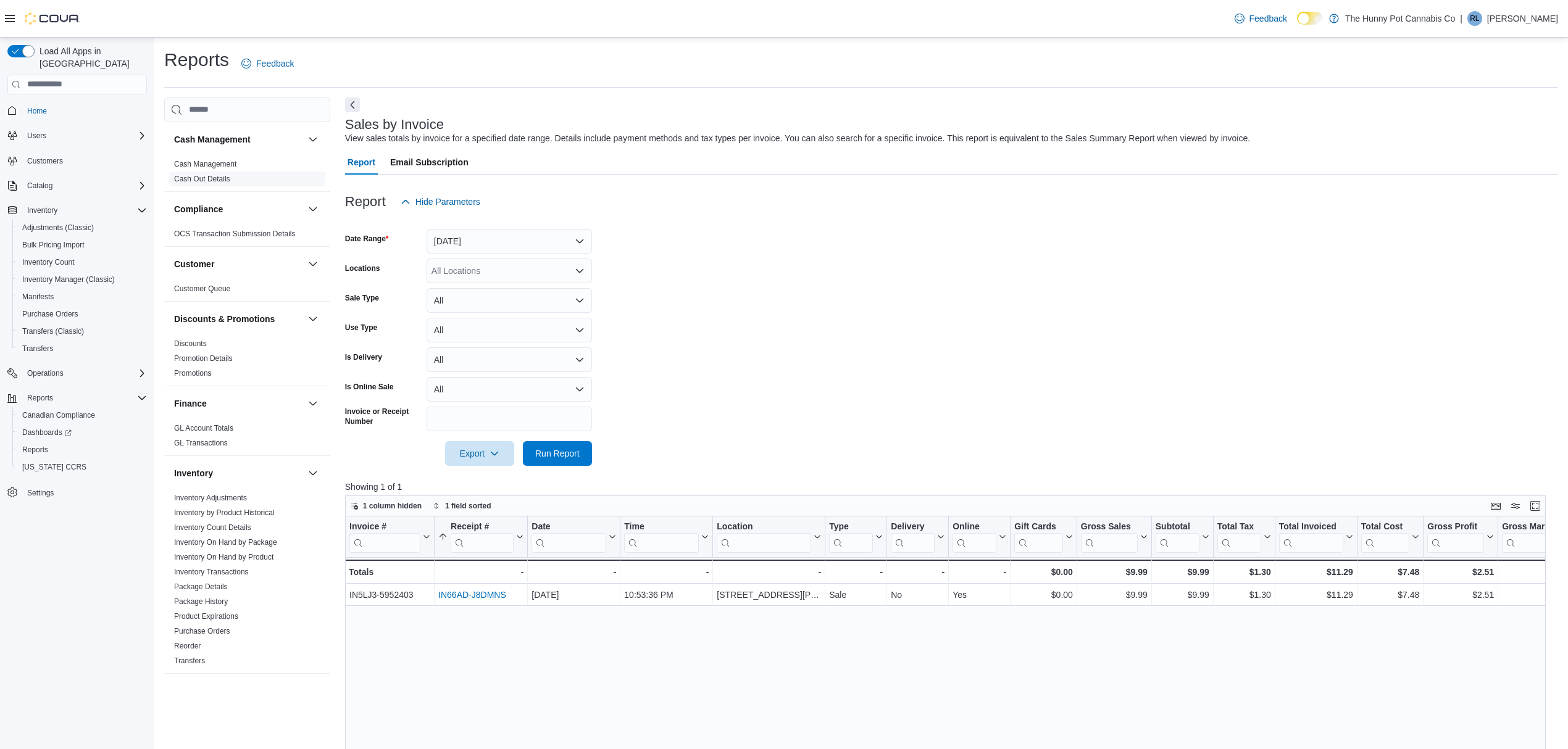
click at [209, 178] on link "Cash Out Details" at bounding box center [202, 179] width 56 height 9
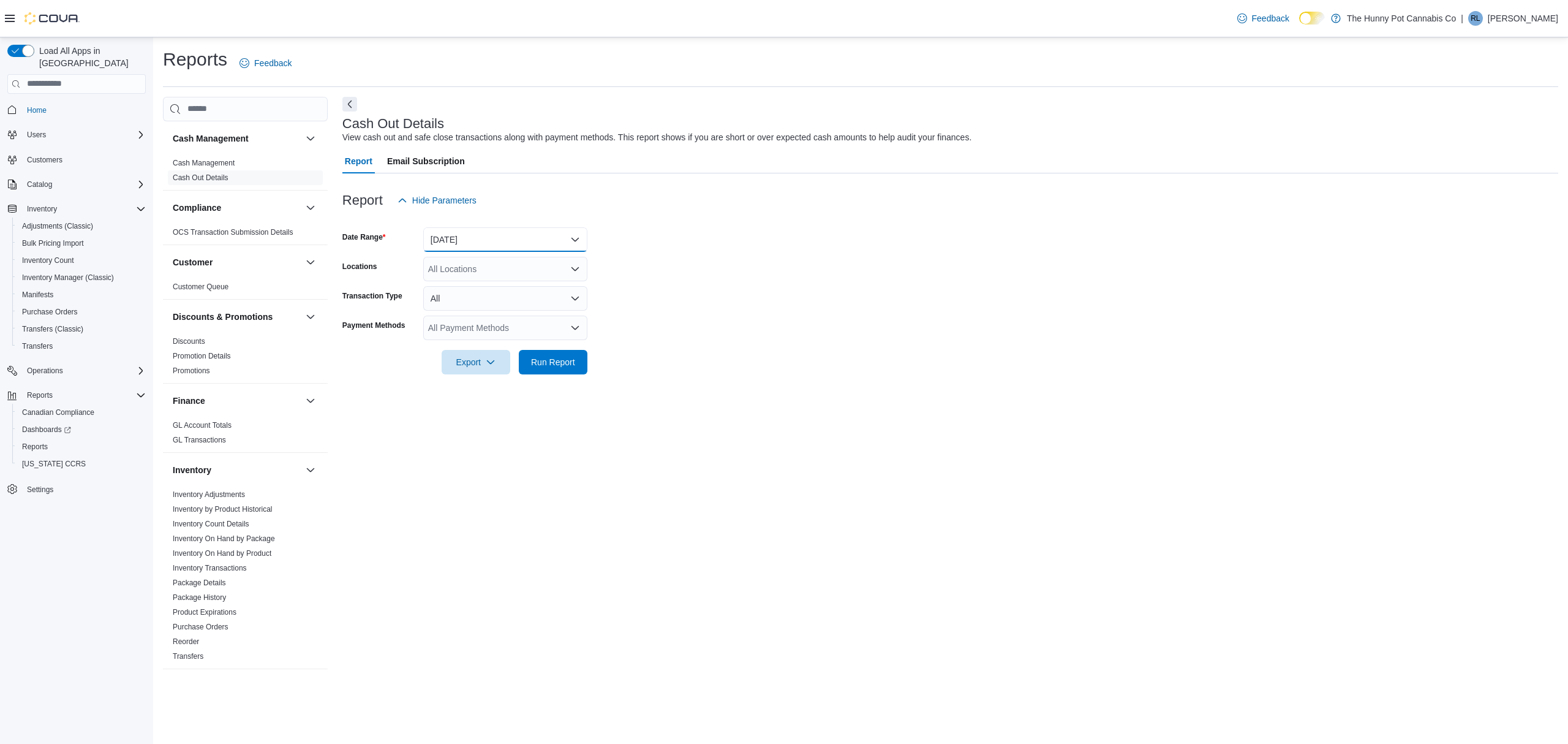
click at [444, 231] on button "Today" at bounding box center [505, 239] width 164 height 25
click at [483, 312] on span "Yesterday" at bounding box center [513, 313] width 140 height 14
drag, startPoint x: 810, startPoint y: 274, endPoint x: 816, endPoint y: 274, distance: 6.0
click at [816, 274] on form "Date Range Yesterday Locations All Locations Transaction Type All Payment Metho…" at bounding box center [950, 294] width 1215 height 162
click at [481, 325] on div "All Payment Methods" at bounding box center [505, 327] width 164 height 25
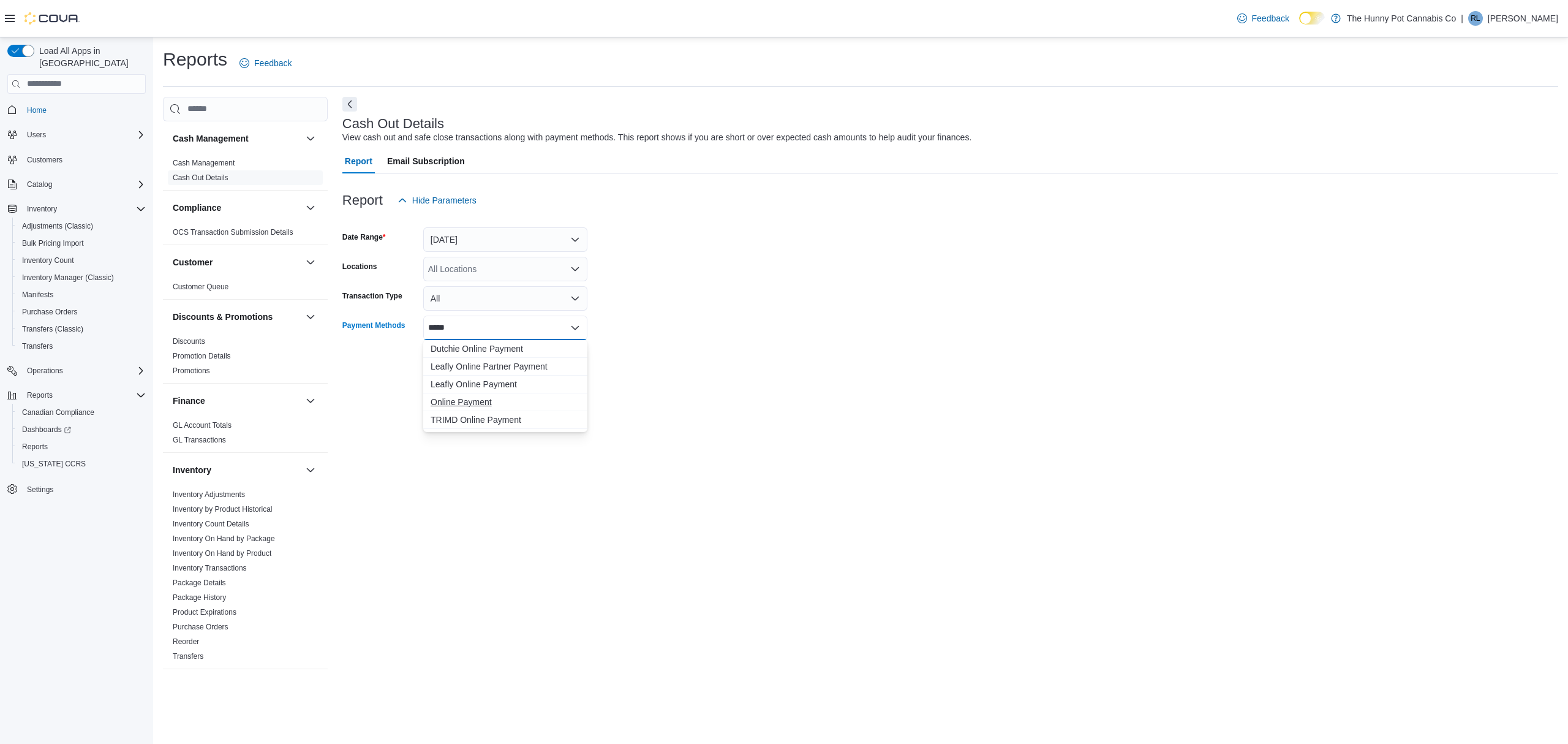
type input "*****"
click at [457, 398] on span "Online Payment" at bounding box center [505, 402] width 150 height 12
click at [838, 400] on div "Cash Out Details View cash out and safe close transactions along with payment m…" at bounding box center [950, 388] width 1215 height 582
click at [576, 366] on span "Run Report" at bounding box center [553, 362] width 54 height 25
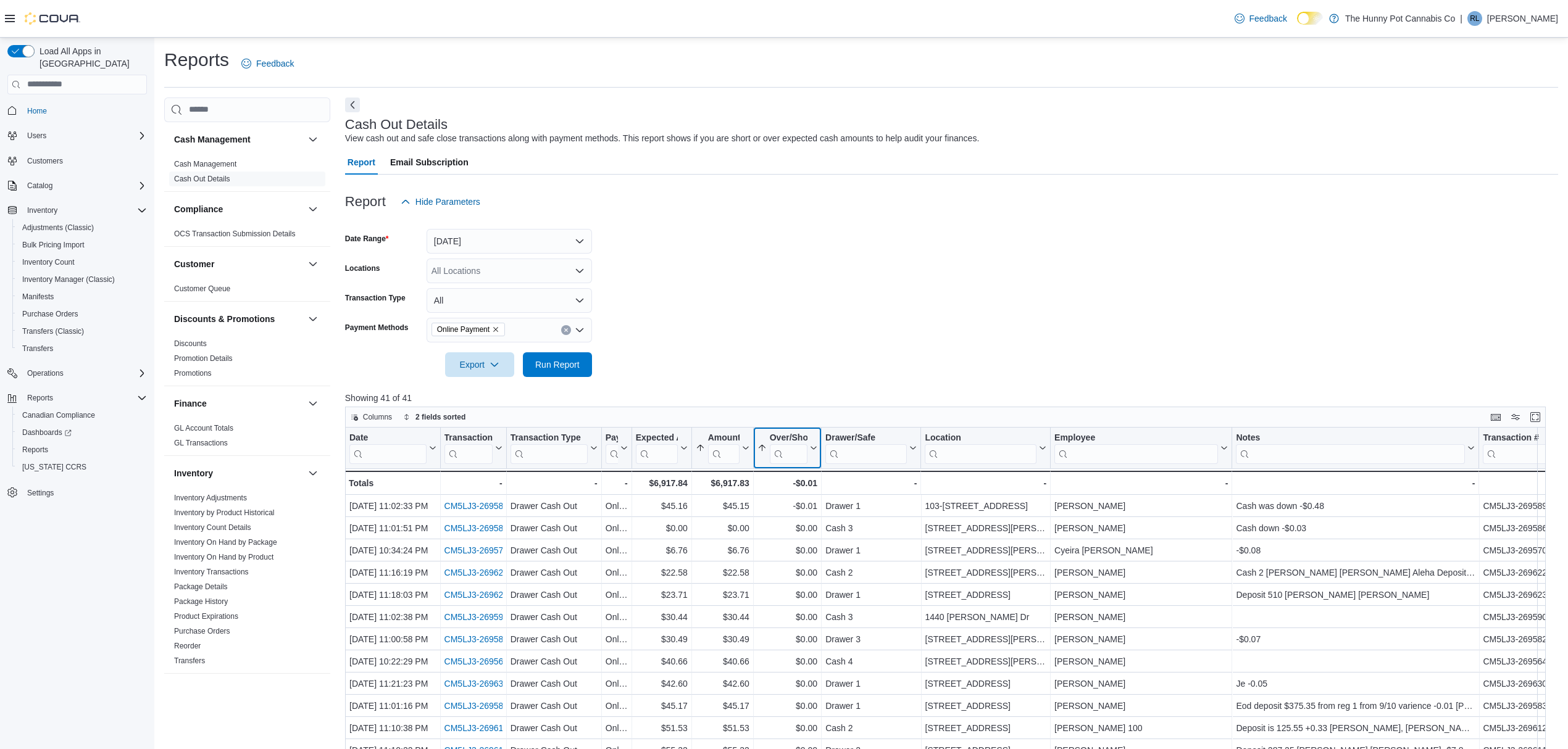
click at [808, 449] on icon at bounding box center [812, 448] width 10 height 7
click at [805, 512] on span "Sort High-Low" at bounding box center [795, 510] width 47 height 10
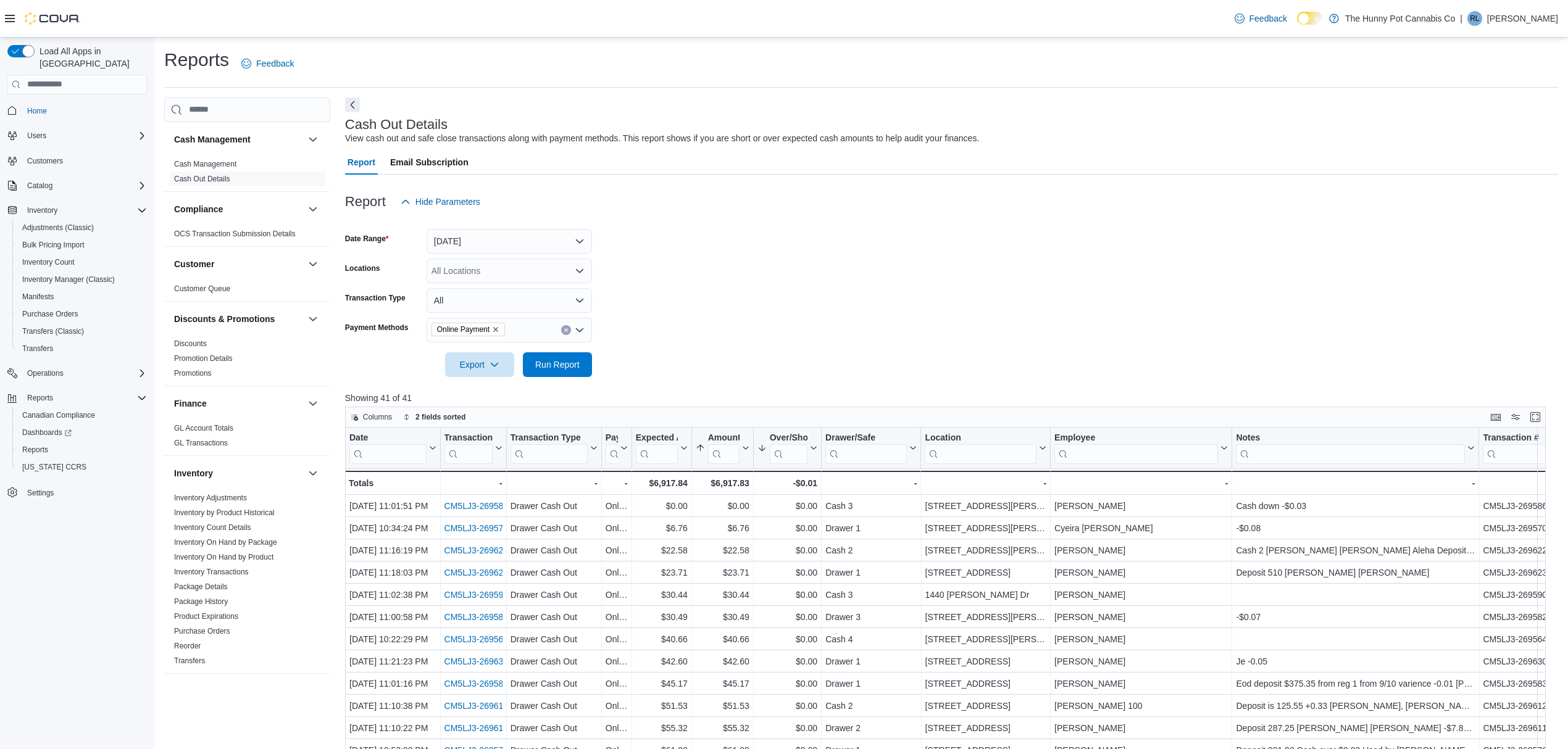
click at [568, 329] on icon "Clear input" at bounding box center [566, 330] width 5 height 5
type input "****"
click at [507, 357] on button "Integrated Gift Card" at bounding box center [508, 351] width 165 height 18
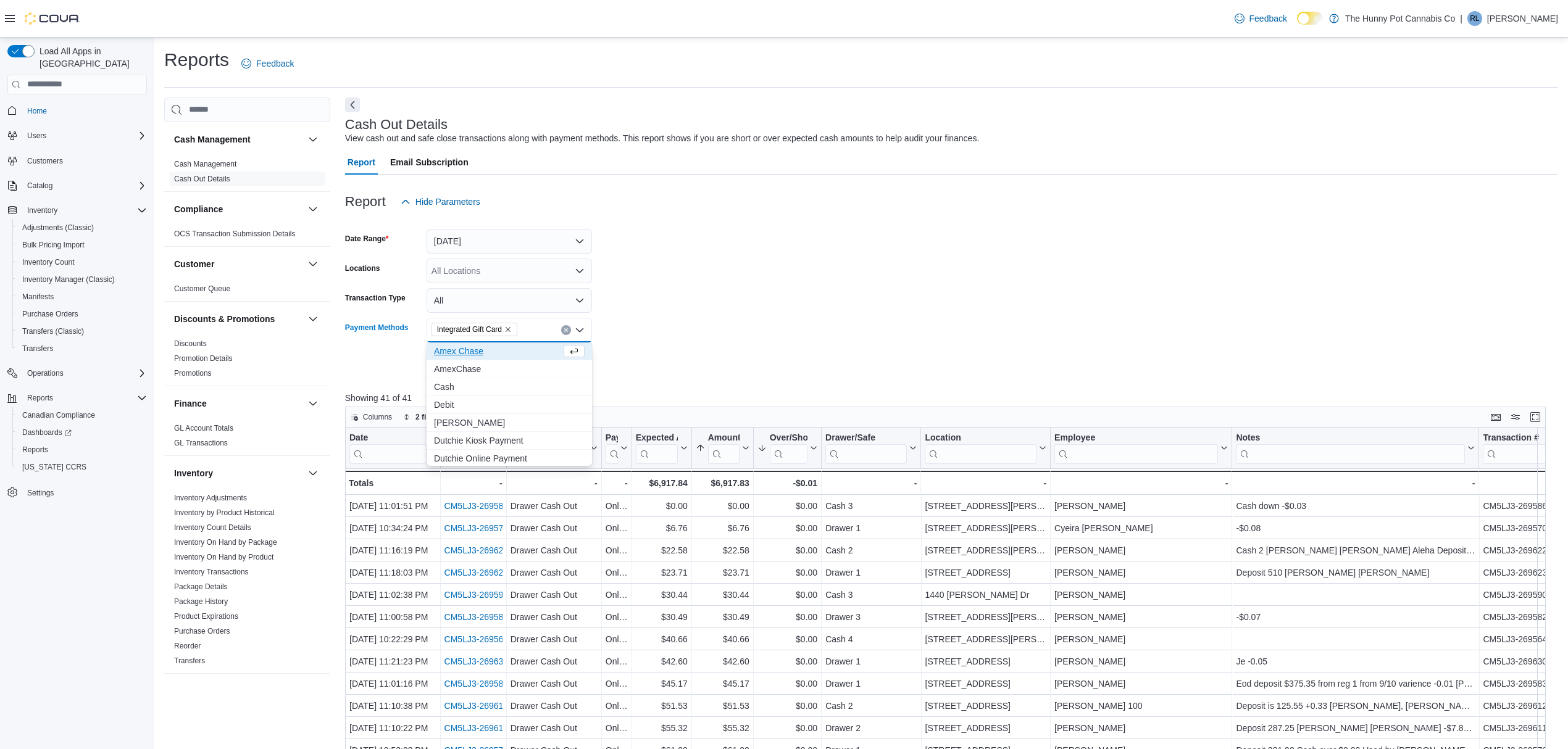
click at [852, 366] on form "Date Range Yesterday Locations All Locations Transaction Type All Payment Metho…" at bounding box center [951, 296] width 1213 height 163
click at [564, 369] on span "Run Report" at bounding box center [557, 363] width 44 height 12
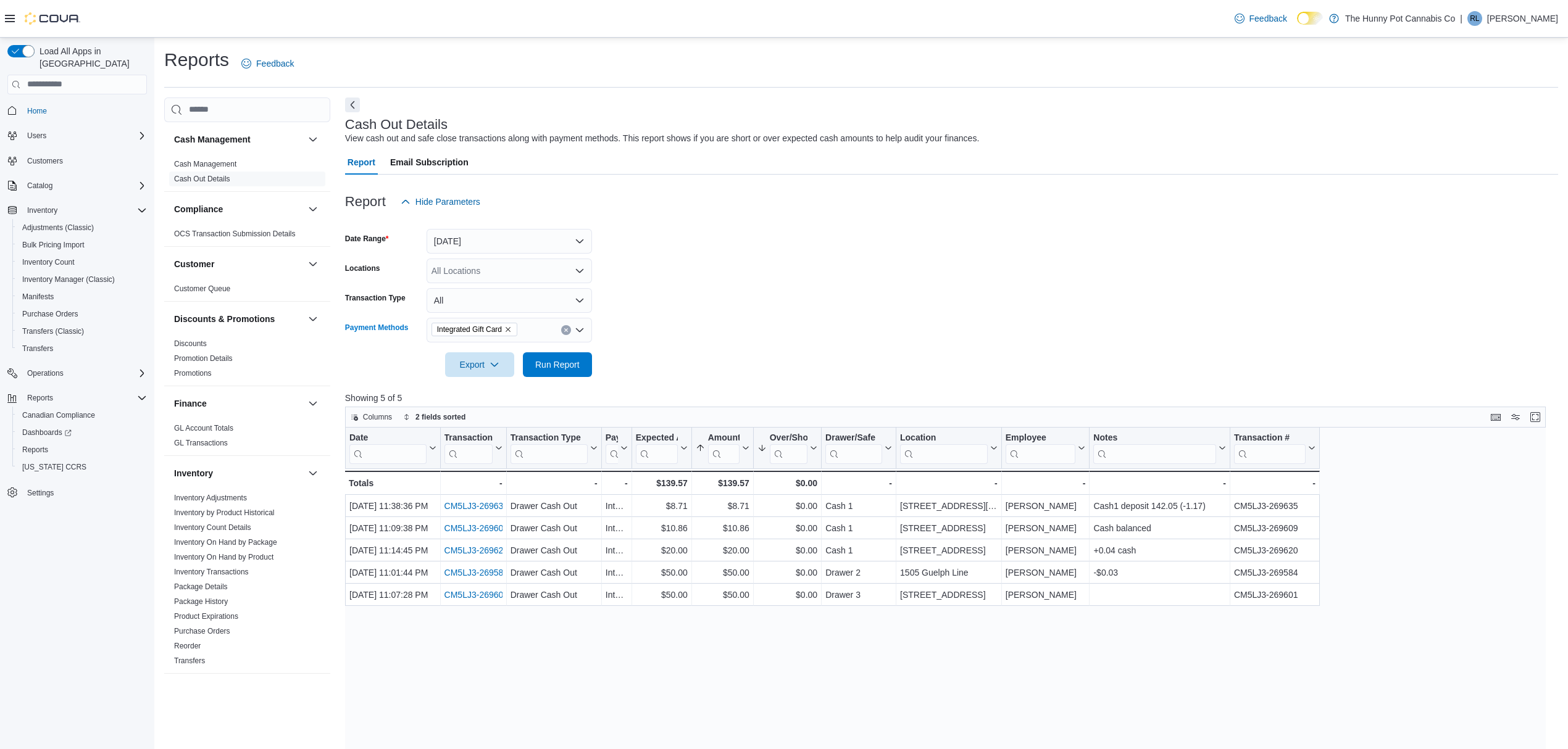
click at [508, 326] on icon "Remove Integrated Gift Card from selection in this group" at bounding box center [508, 329] width 7 height 7
type input "***"
click at [501, 352] on span "Cash" at bounding box center [508, 350] width 151 height 12
drag, startPoint x: 814, startPoint y: 374, endPoint x: 655, endPoint y: 375, distance: 159.0
click at [808, 374] on form "Date Range Yesterday Locations All Locations Transaction Type All Payment Metho…" at bounding box center [951, 296] width 1213 height 163
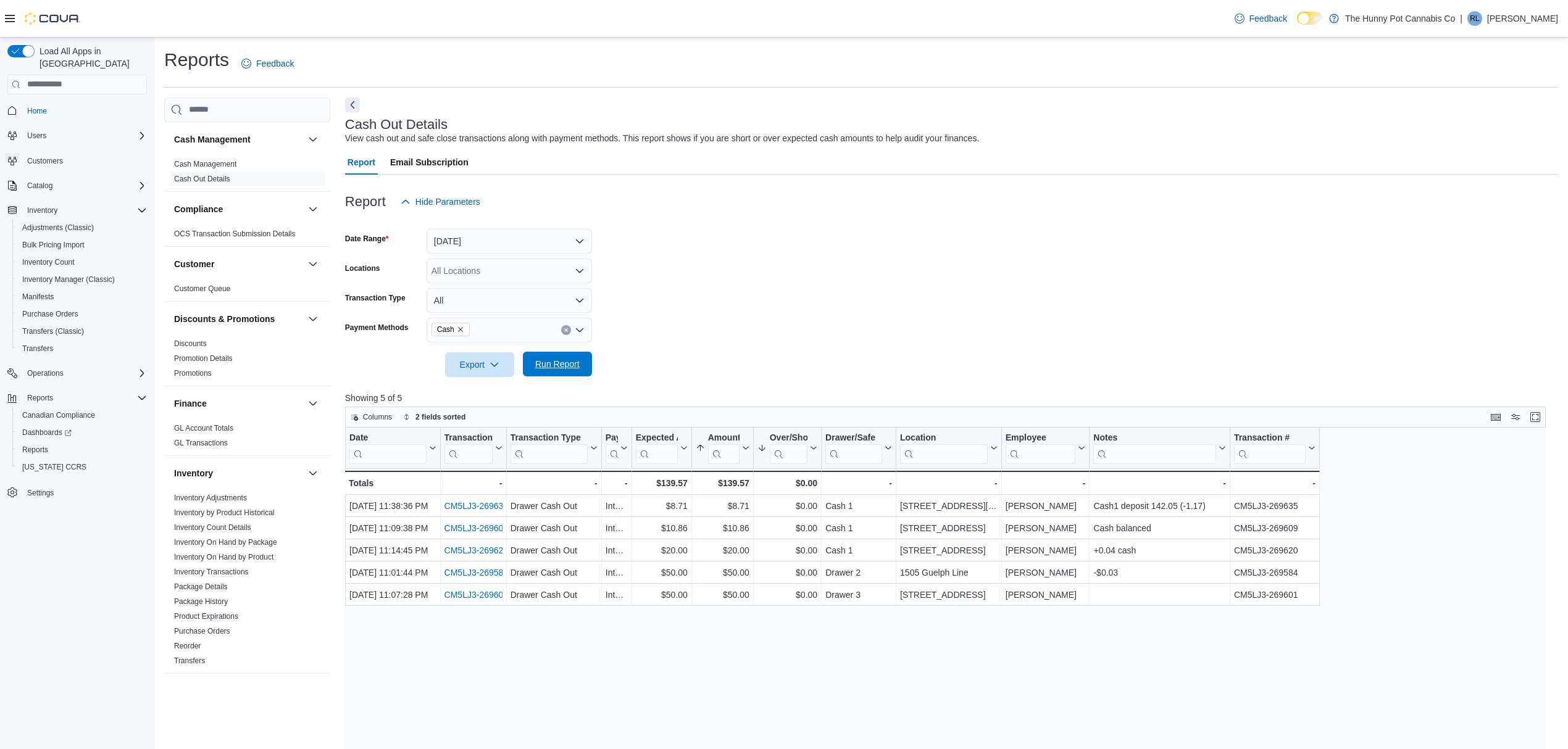
click at [544, 370] on span "Run Report" at bounding box center [557, 364] width 54 height 25
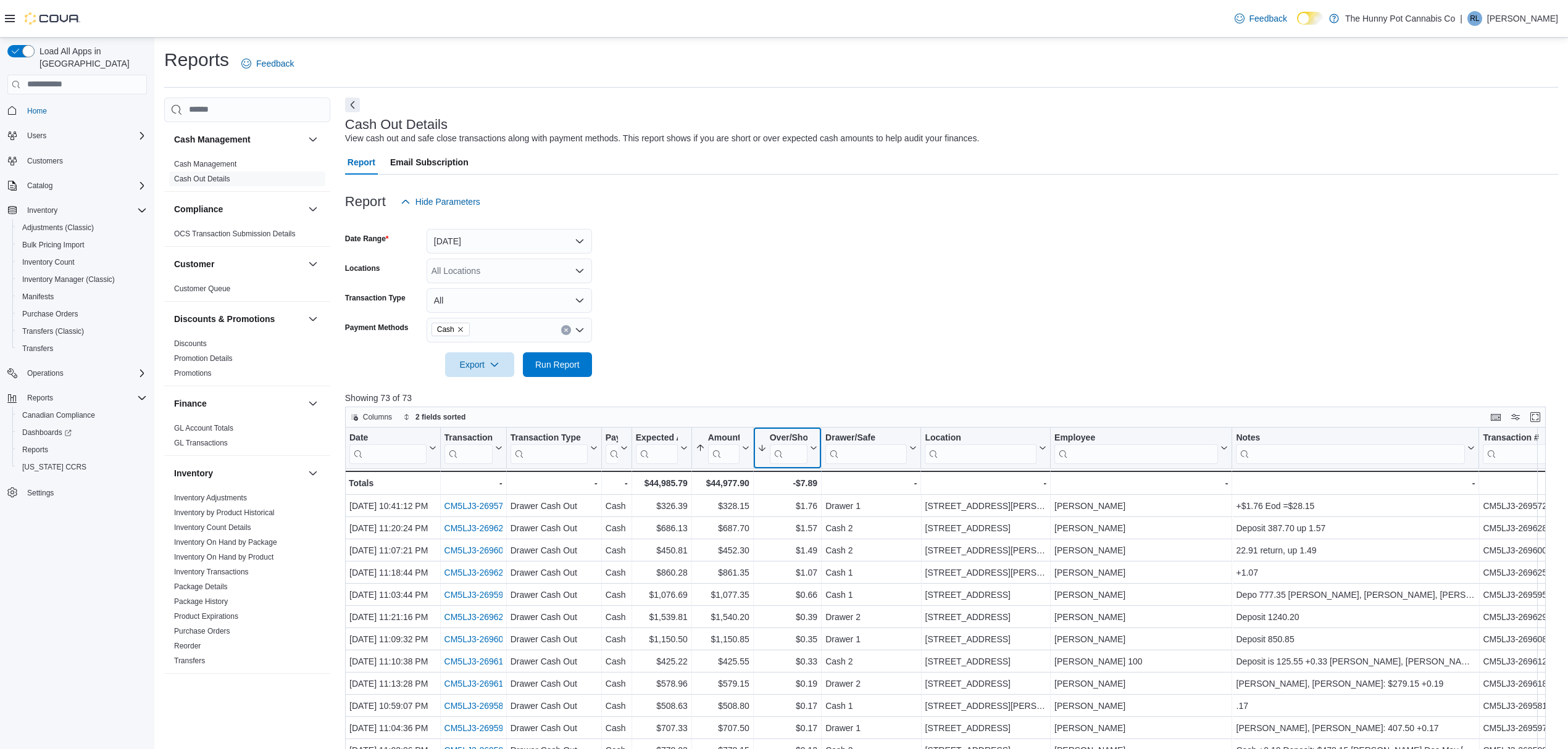
click at [808, 454] on button "Over/Short" at bounding box center [787, 447] width 60 height 31
click at [793, 506] on span "Sort High-Low" at bounding box center [795, 510] width 47 height 10
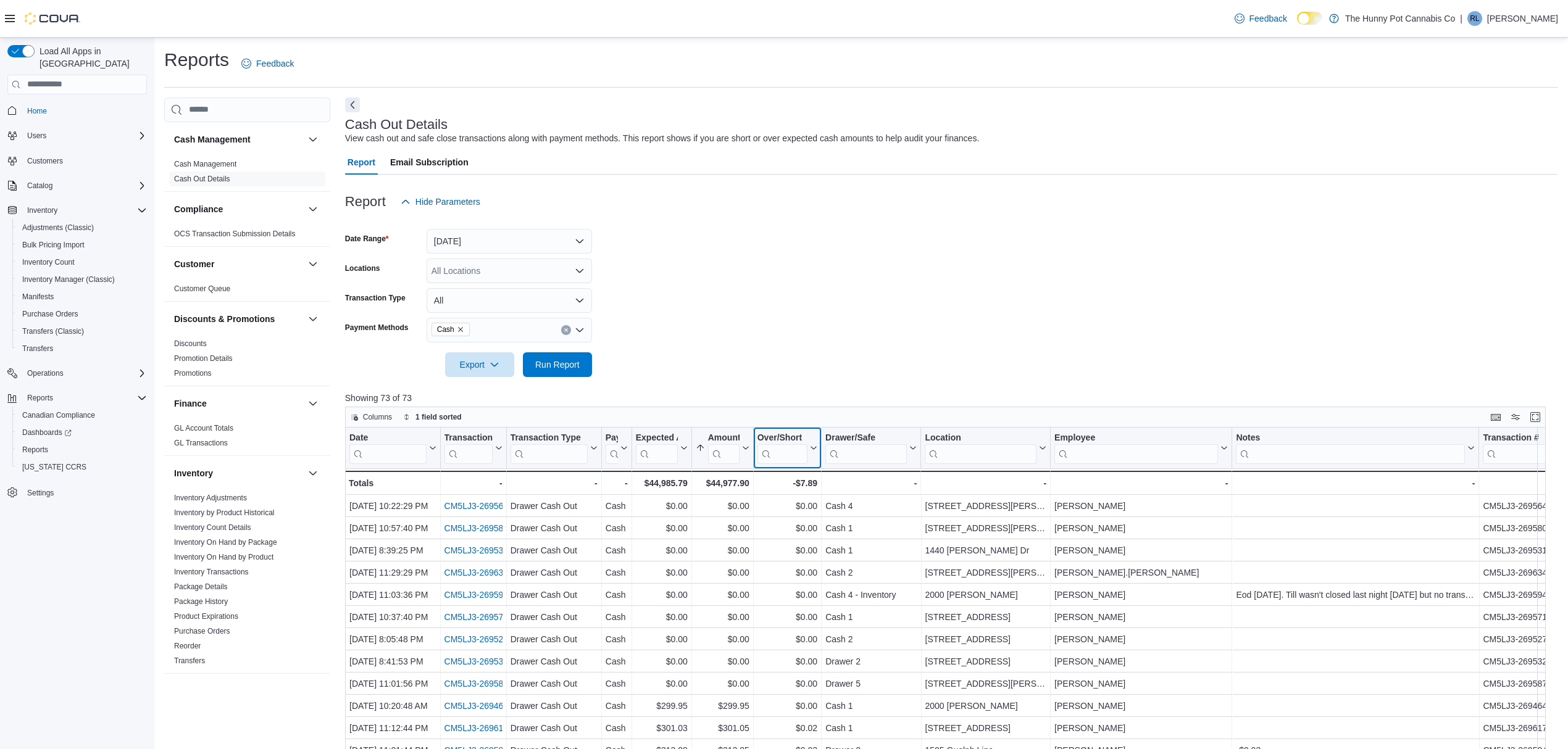
click at [811, 445] on icon at bounding box center [812, 448] width 10 height 7
click at [798, 511] on span "Sort High-Low" at bounding box center [795, 510] width 47 height 10
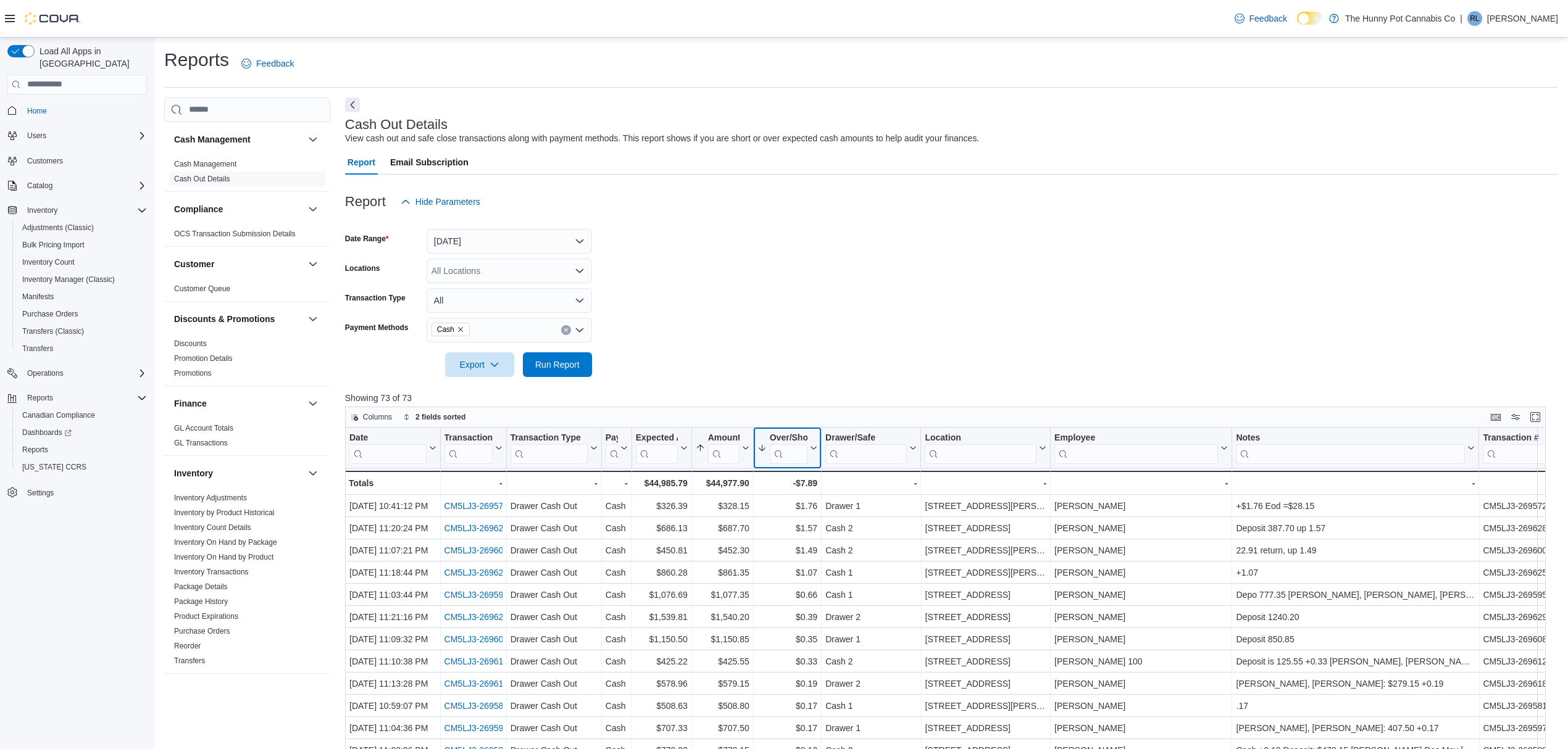
click at [813, 445] on icon at bounding box center [812, 448] width 10 height 7
click at [778, 491] on span "Sort Low-High" at bounding box center [795, 495] width 47 height 10
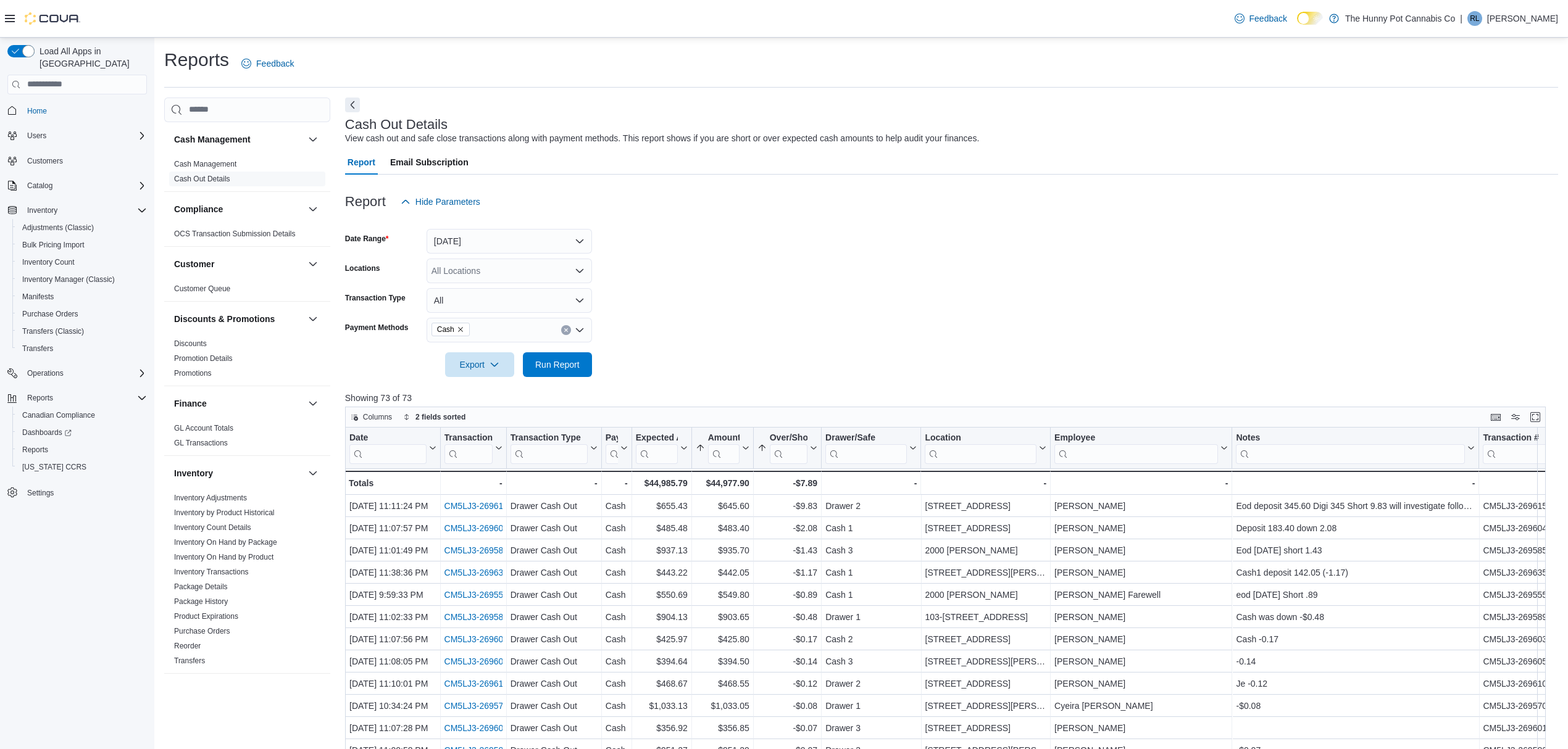
click at [875, 395] on p "Showing 73 of 73" at bounding box center [951, 397] width 1213 height 12
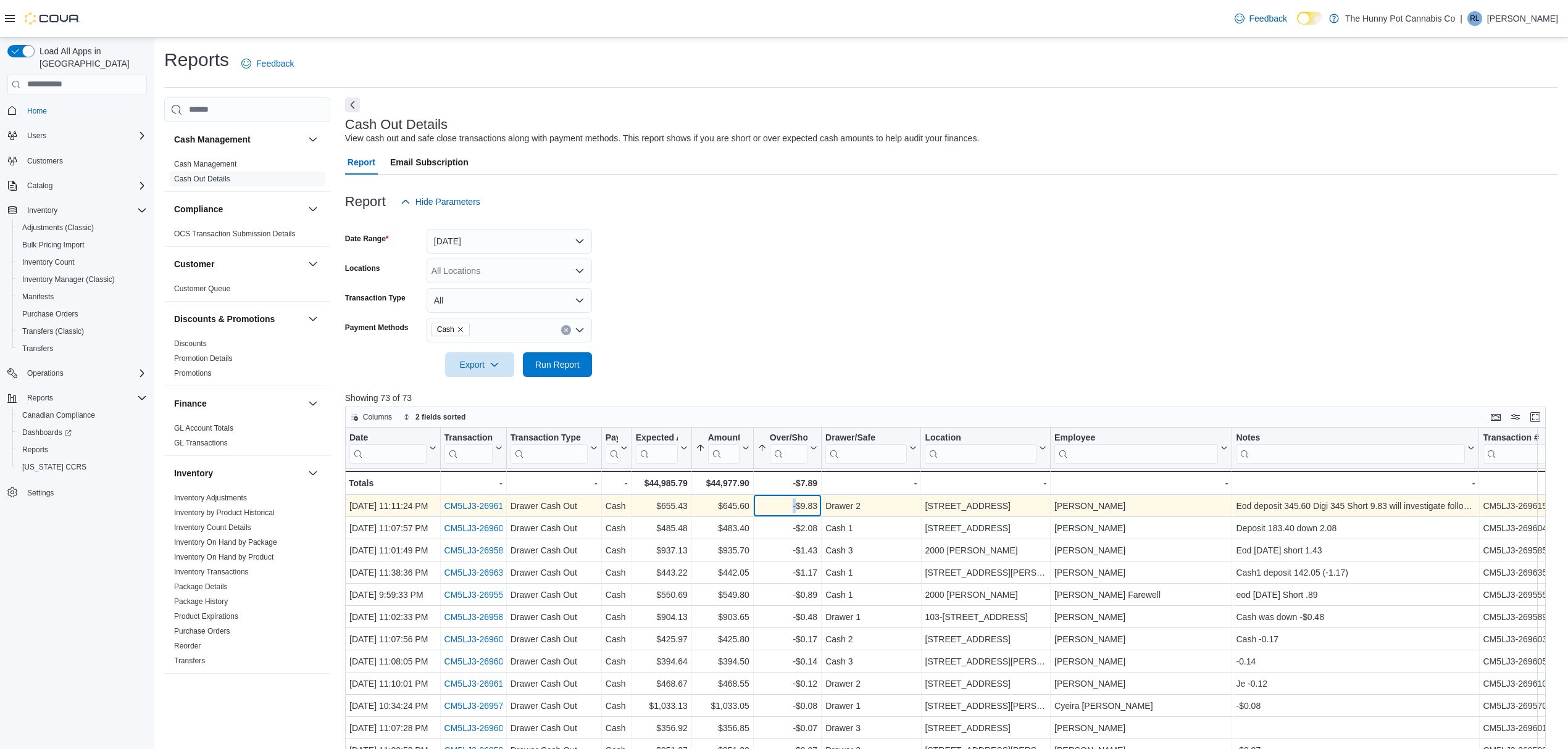
drag, startPoint x: 795, startPoint y: 512, endPoint x: 761, endPoint y: 512, distance: 34.0
click at [781, 512] on div "-$9.83" at bounding box center [787, 506] width 60 height 14
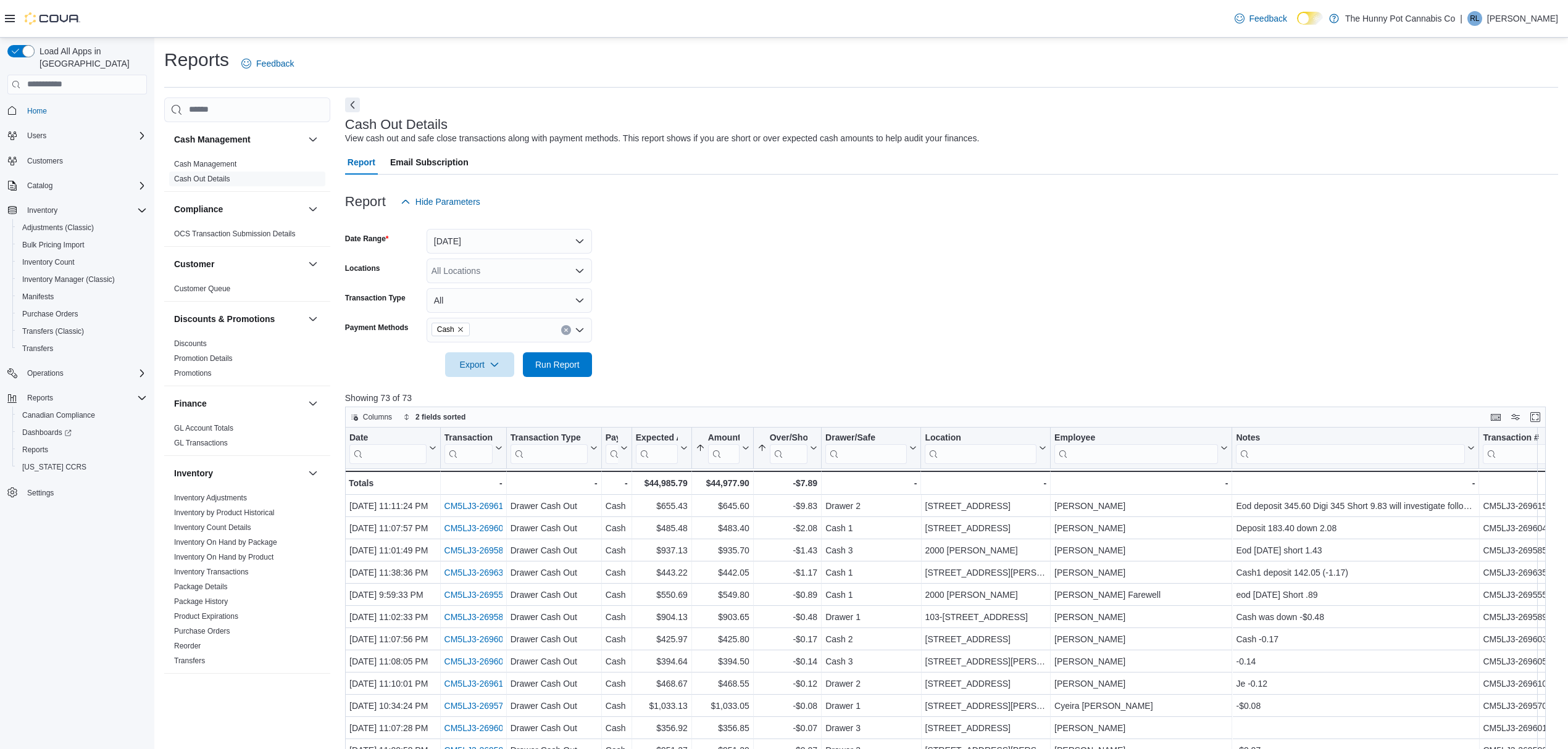
click at [954, 205] on div "Report Hide Parameters Date Range Yesterday Locations All Locations Transaction…" at bounding box center [951, 590] width 1213 height 831
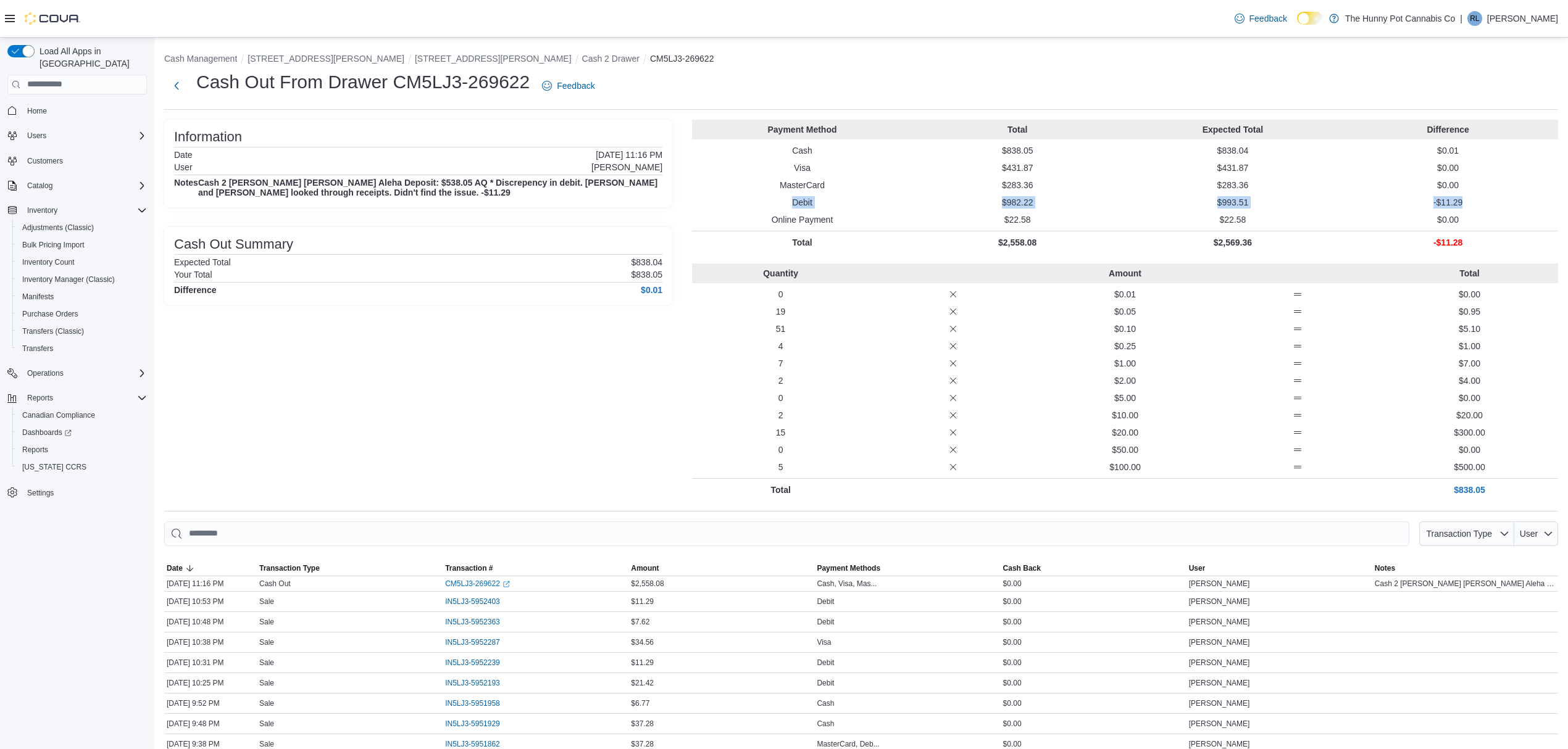
drag, startPoint x: 1465, startPoint y: 200, endPoint x: 729, endPoint y: 198, distance: 736.0
click at [729, 198] on div "Debit $982.22 $993.51 -$11.29" at bounding box center [1125, 202] width 866 height 12
click at [1408, 179] on p "$0.00" at bounding box center [1447, 184] width 210 height 12
click at [379, 390] on div "Information Date September 10, 2025 11:16 PM User Aleha Qureshi Notes Cash 2 Ch…" at bounding box center [418, 310] width 508 height 381
drag, startPoint x: 951, startPoint y: 205, endPoint x: 1017, endPoint y: 199, distance: 66.3
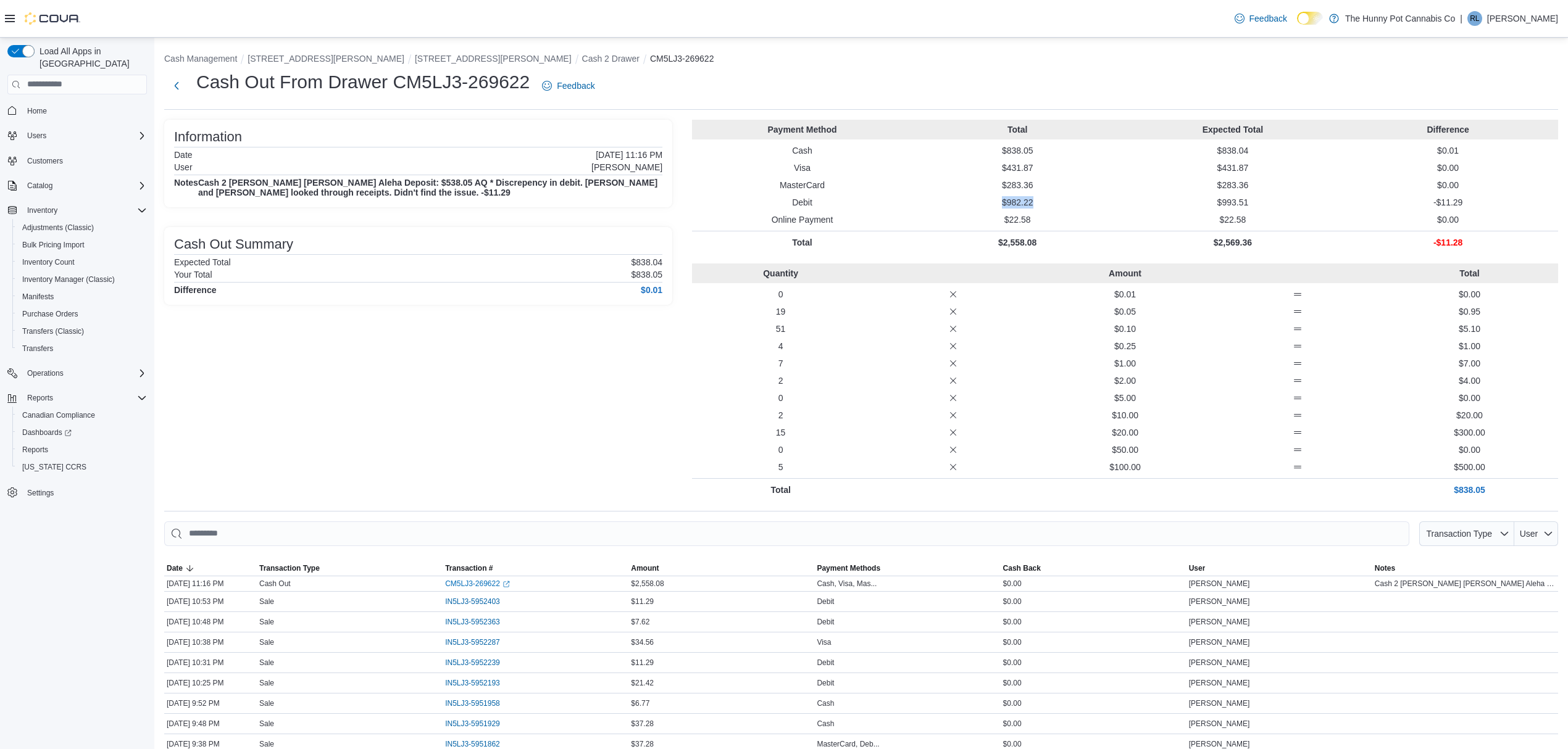
click at [1017, 199] on p "$982.22" at bounding box center [1017, 202] width 210 height 12
click at [1154, 194] on div "Payment Method Total Expected Total Difference Cash $838.05 $838.04 $0.01 Visa …" at bounding box center [1125, 187] width 866 height 134
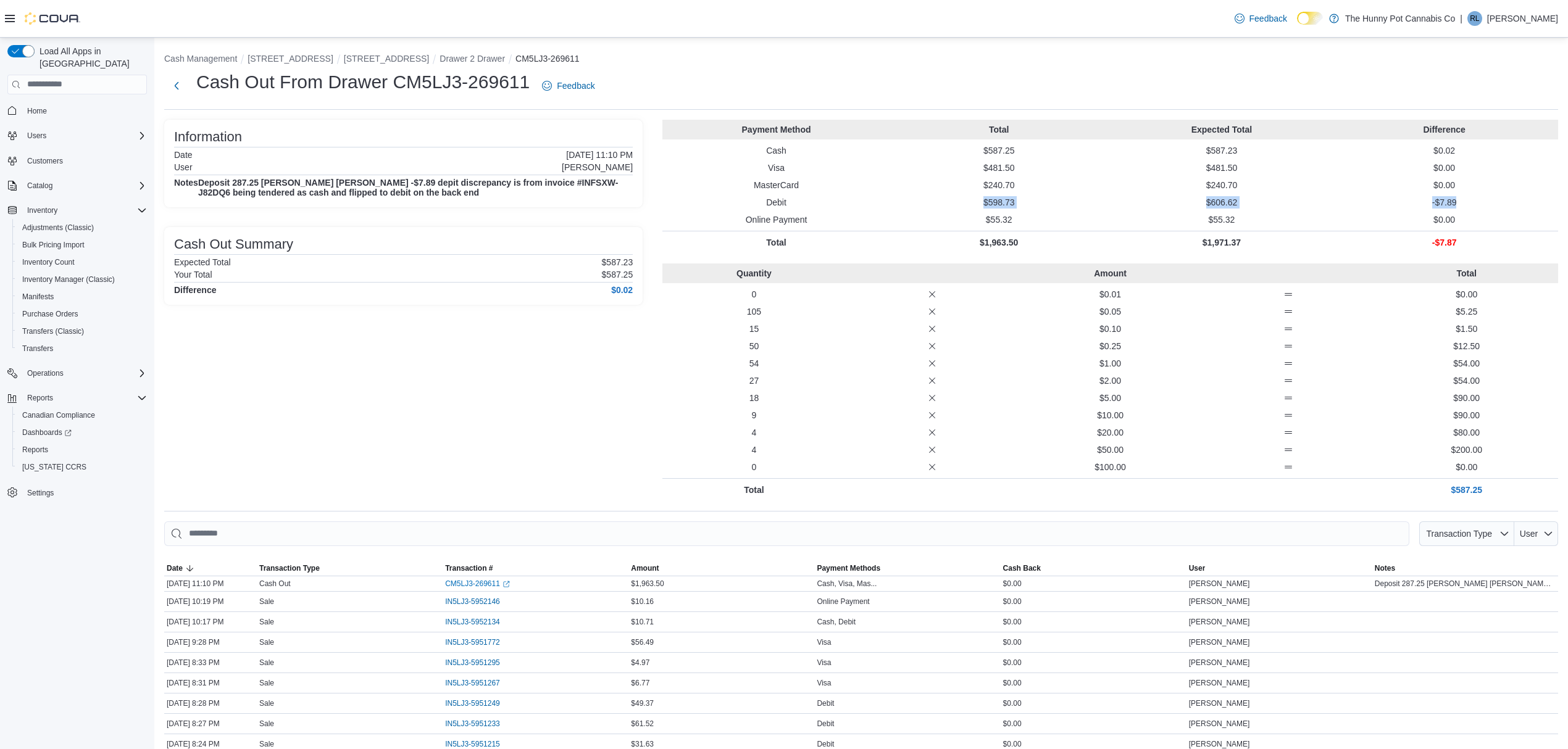
drag, startPoint x: 1472, startPoint y: 205, endPoint x: 830, endPoint y: 199, distance: 642.0
click at [830, 199] on div "Debit $598.73 $606.62 -$7.89" at bounding box center [1110, 202] width 895 height 12
drag, startPoint x: 442, startPoint y: 188, endPoint x: 375, endPoint y: 191, distance: 67.1
click at [375, 191] on h4 "Deposit 287.25 Liz mikaya alex shaye -$7.89 depit discrepancy is from invoice #…" at bounding box center [415, 188] width 434 height 20
click at [300, 191] on h4 "Deposit 287.25 Liz mikaya alex shaye -$7.89 depit discrepancy is from invoice #…" at bounding box center [415, 188] width 434 height 20
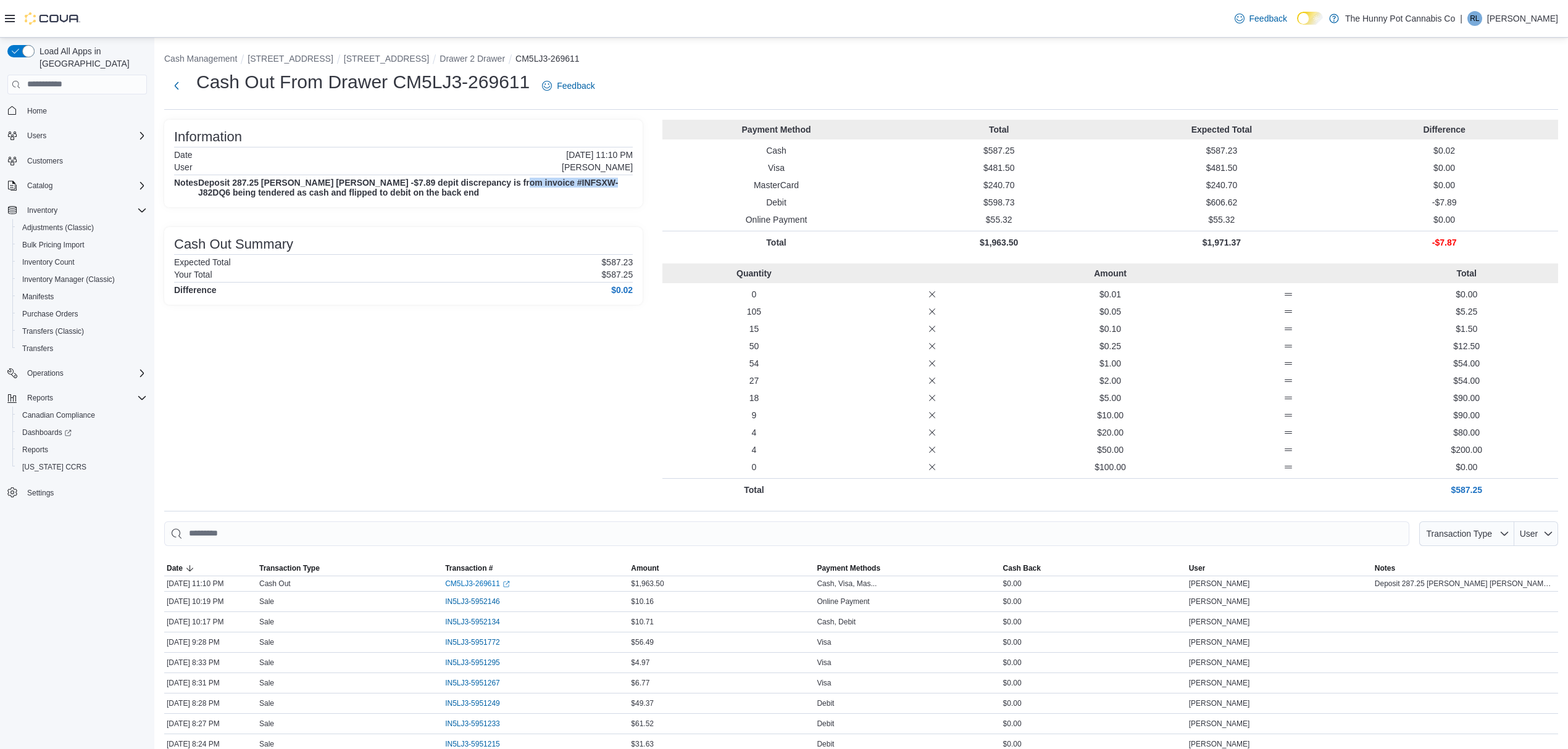
drag, startPoint x: 597, startPoint y: 180, endPoint x: 502, endPoint y: 184, distance: 95.1
click at [502, 184] on h4 "Deposit 287.25 Liz mikaya alex shaye -$7.89 depit discrepancy is from invoice #…" at bounding box center [415, 188] width 434 height 20
click at [350, 195] on h4 "Deposit 287.25 Liz mikaya alex shaye -$7.89 depit discrepancy is from invoice #…" at bounding box center [415, 188] width 434 height 20
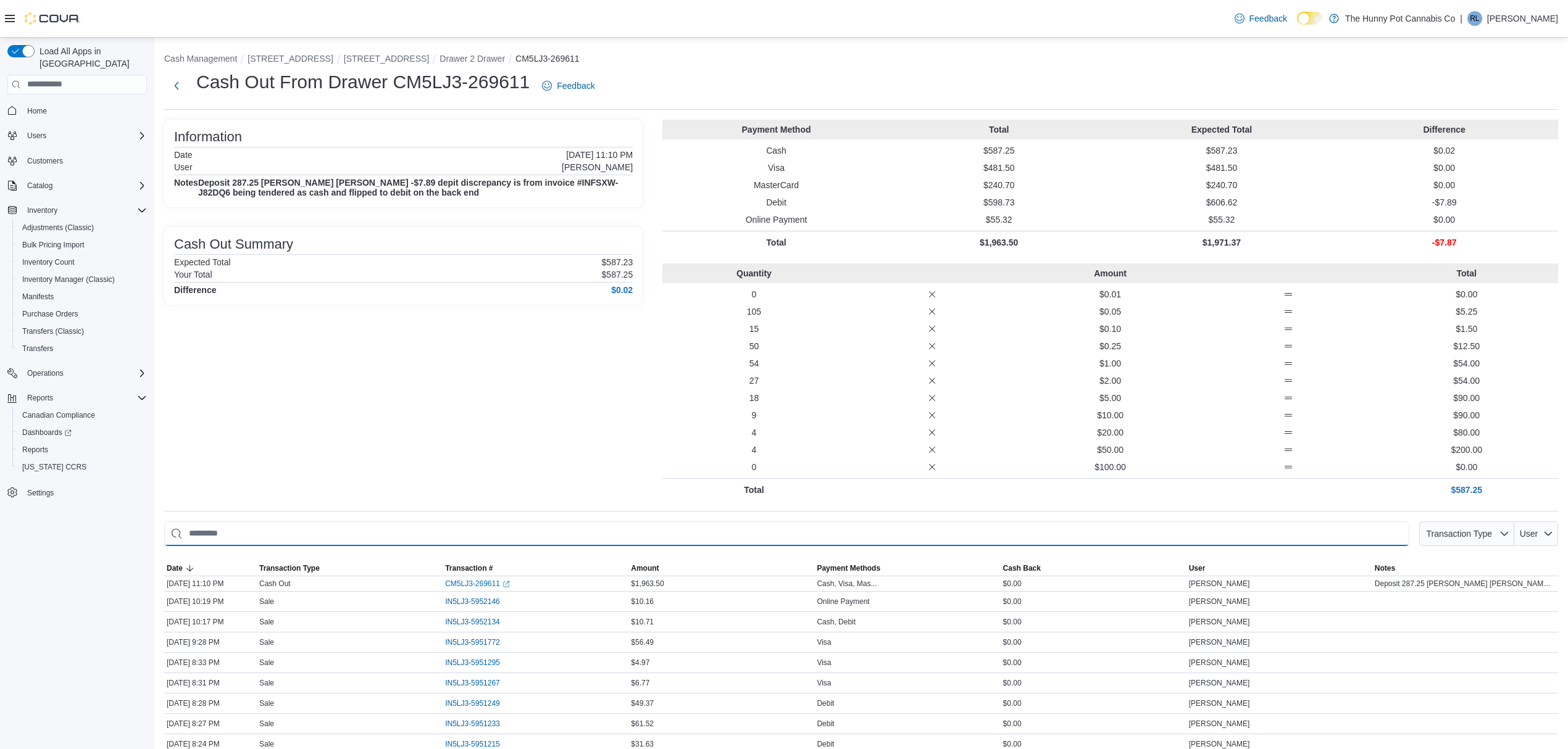
click at [301, 534] on input "This is a search bar. As you type, the results lower in the page will automatic…" at bounding box center [786, 533] width 1245 height 25
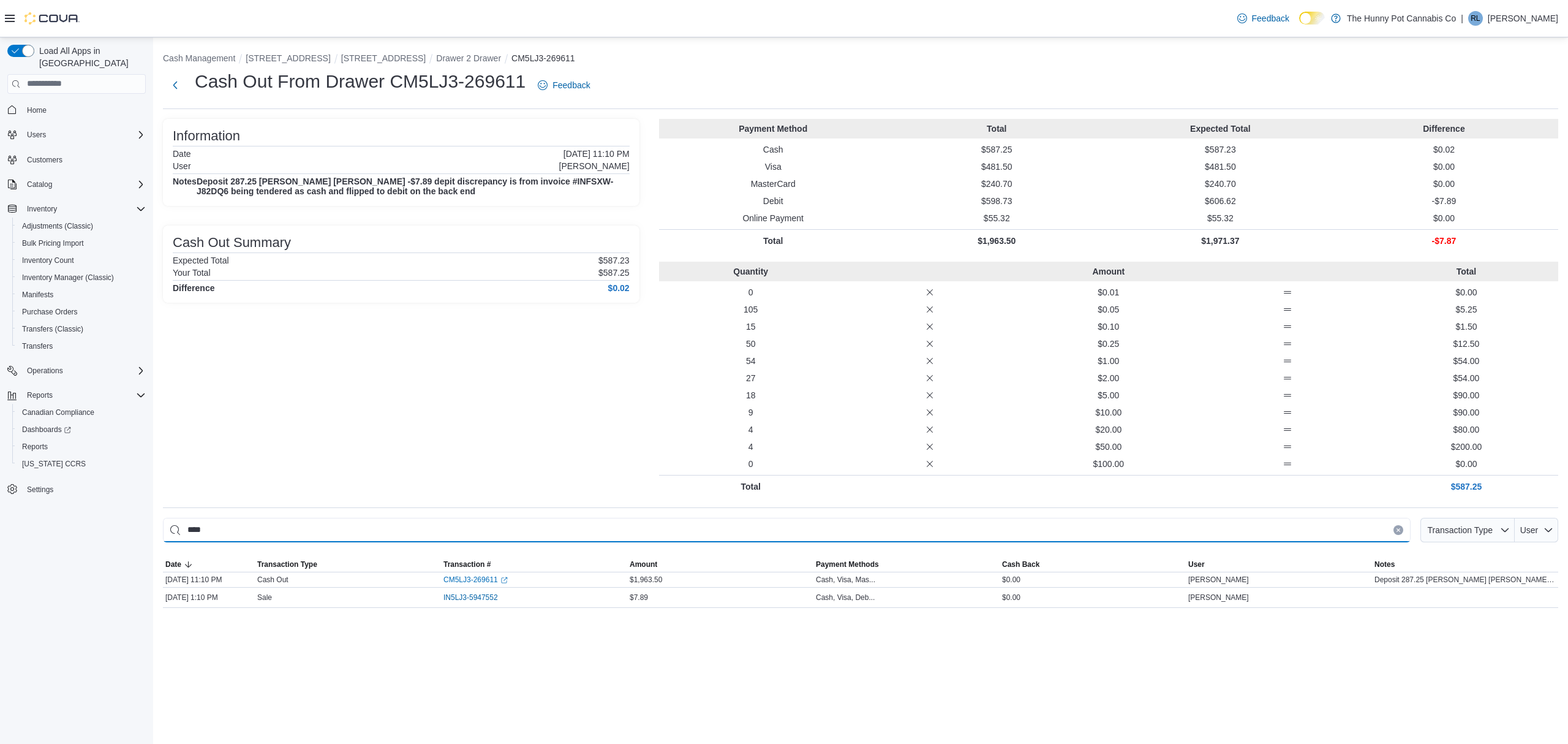
type input "****"
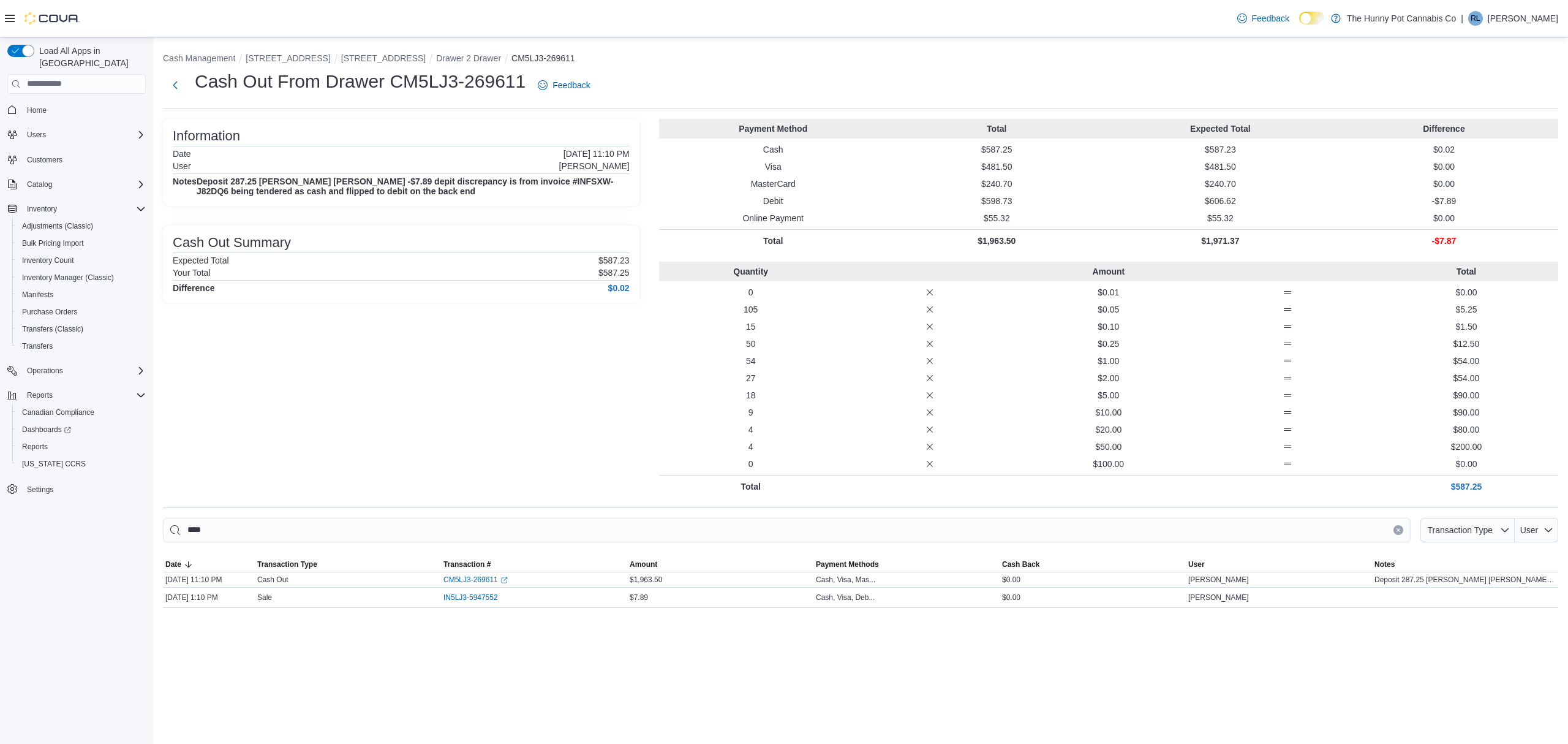
click at [567, 659] on div "Cash Management 2591 Yonge St 2591 Yonge St Safe Drawer 2 Drawer CM5LJ3-269611 …" at bounding box center [860, 390] width 1414 height 706
drag, startPoint x: 537, startPoint y: 599, endPoint x: 391, endPoint y: 598, distance: 146.0
click at [391, 598] on tr "Date Sep 10, 2025 1:10 PM Transaction Type Sale Transaction # IN5LJ3-5947552 Am…" at bounding box center [860, 597] width 1395 height 20
copy tr "Transaction # IN5LJ3-5947552"
click at [535, 647] on div "Cash Management 2591 Yonge St 2591 Yonge St Safe Drawer 2 Drawer CM5LJ3-269611 …" at bounding box center [860, 390] width 1414 height 706
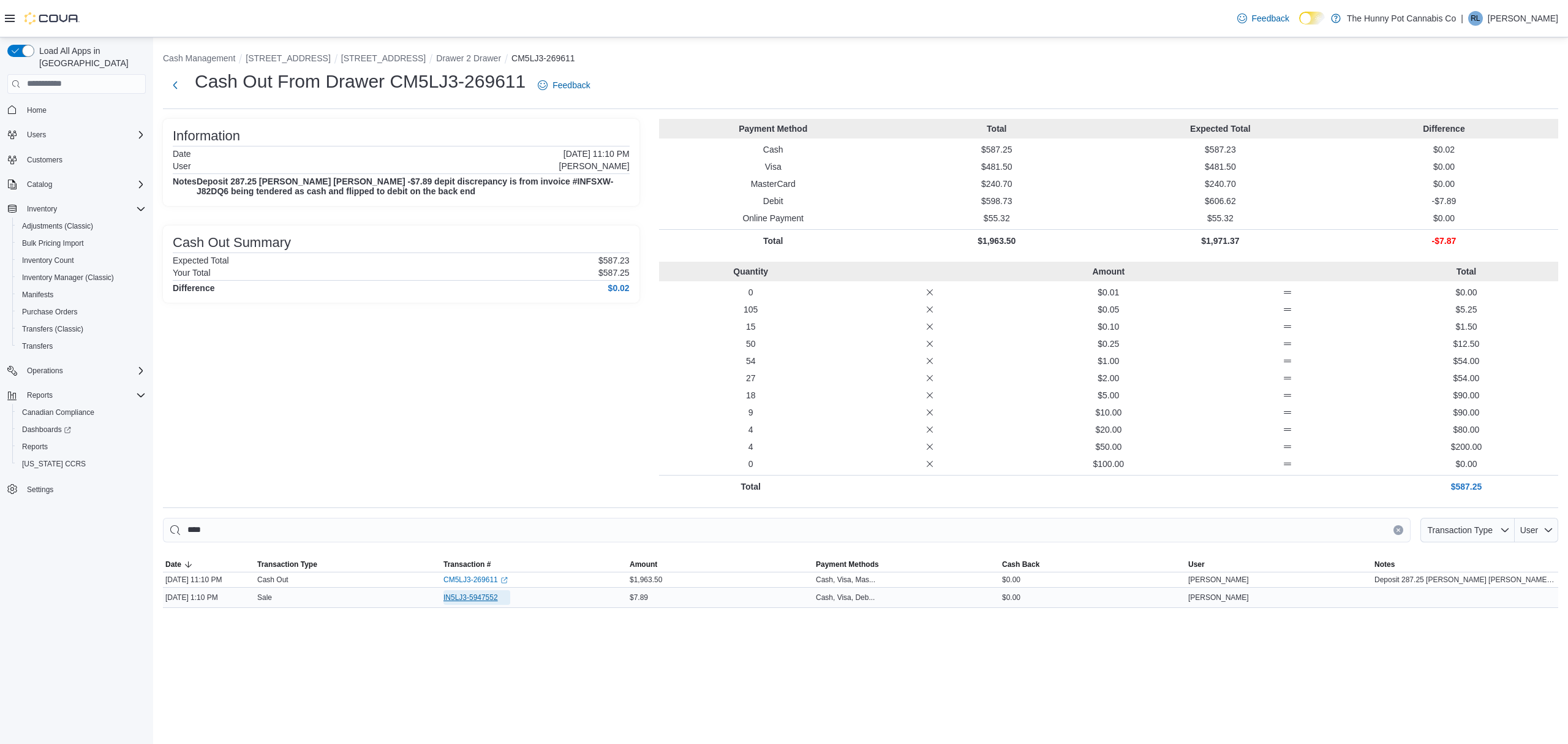
click at [471, 601] on span "IN5LJ3-5947552" at bounding box center [471, 598] width 54 height 10
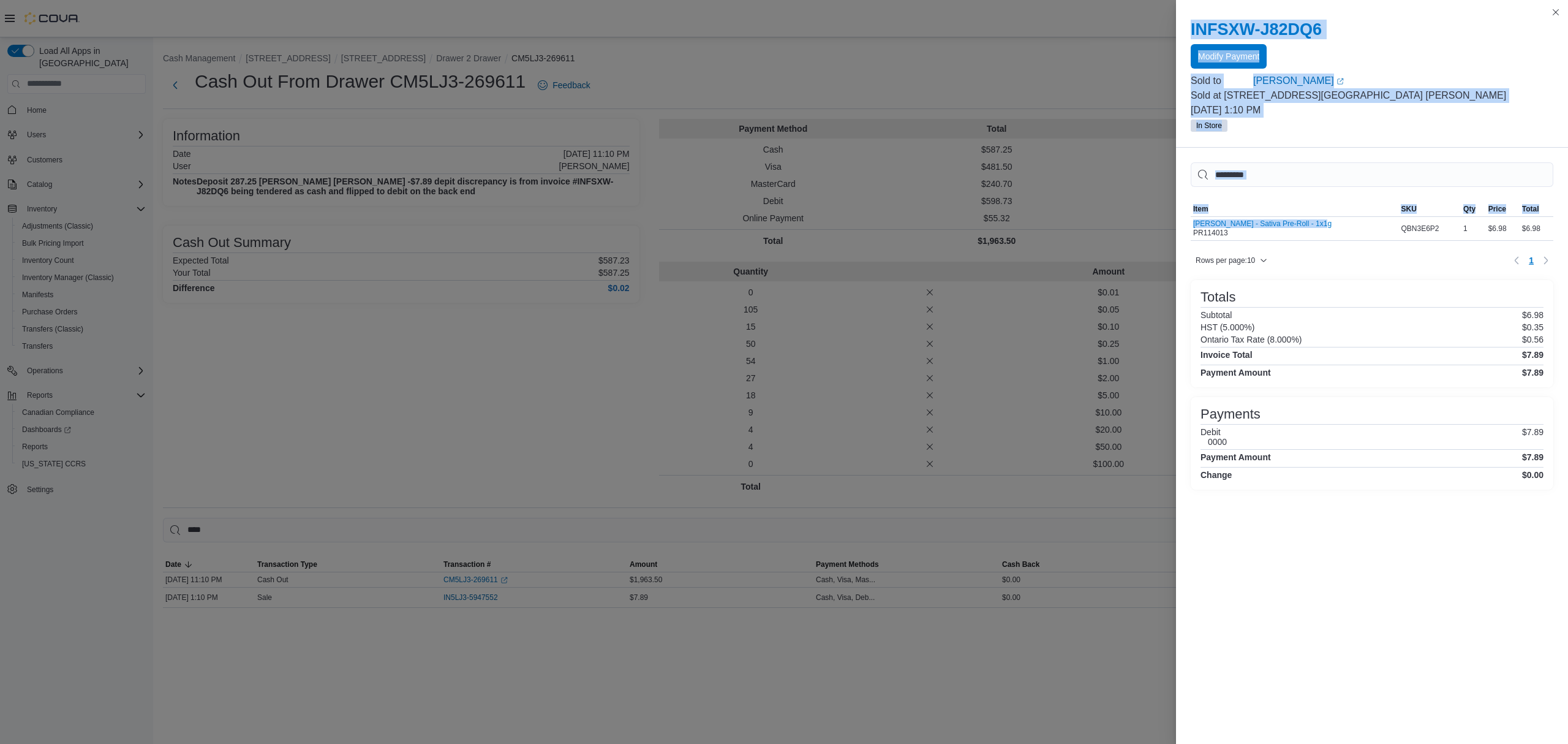
drag, startPoint x: 1342, startPoint y: 226, endPoint x: 1145, endPoint y: 218, distance: 197.2
click at [1147, 218] on div "You are in a modal dialog. Press Escape or tap/click outside the dialog on the …" at bounding box center [784, 372] width 1568 height 744
click at [1393, 134] on div "INFSXW-J82DQ6 Modify Payment Sold to Aidan Grant (opens in a new tab or window)…" at bounding box center [1372, 76] width 392 height 142
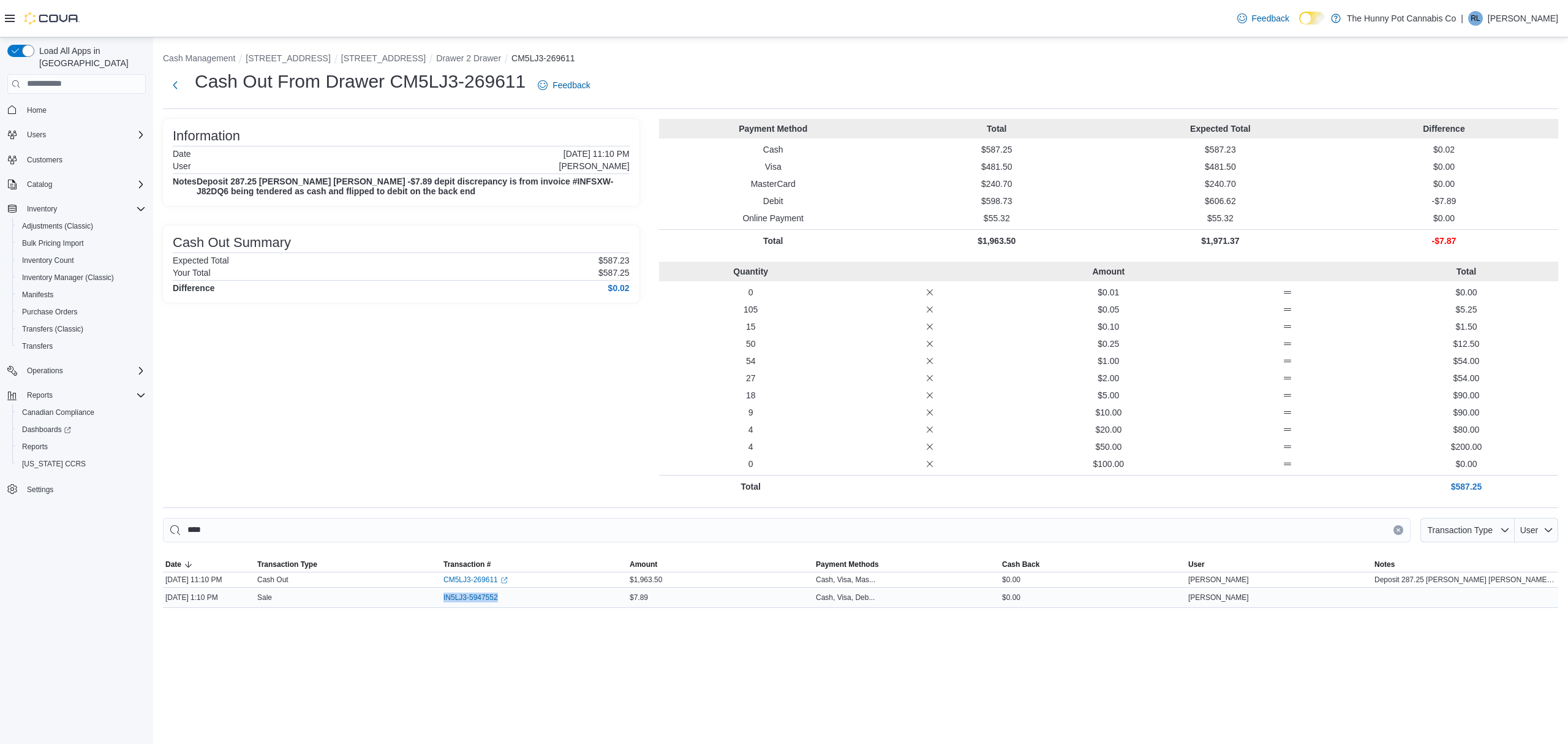
drag, startPoint x: 511, startPoint y: 603, endPoint x: 397, endPoint y: 599, distance: 114.1
click at [400, 599] on tr "Date Sep 10, 2025 1:10 PM Transaction Type Sale Transaction # IN5LJ3-5947552 Am…" at bounding box center [860, 597] width 1395 height 20
copy tr "Transaction # IN5LJ3-5947552"
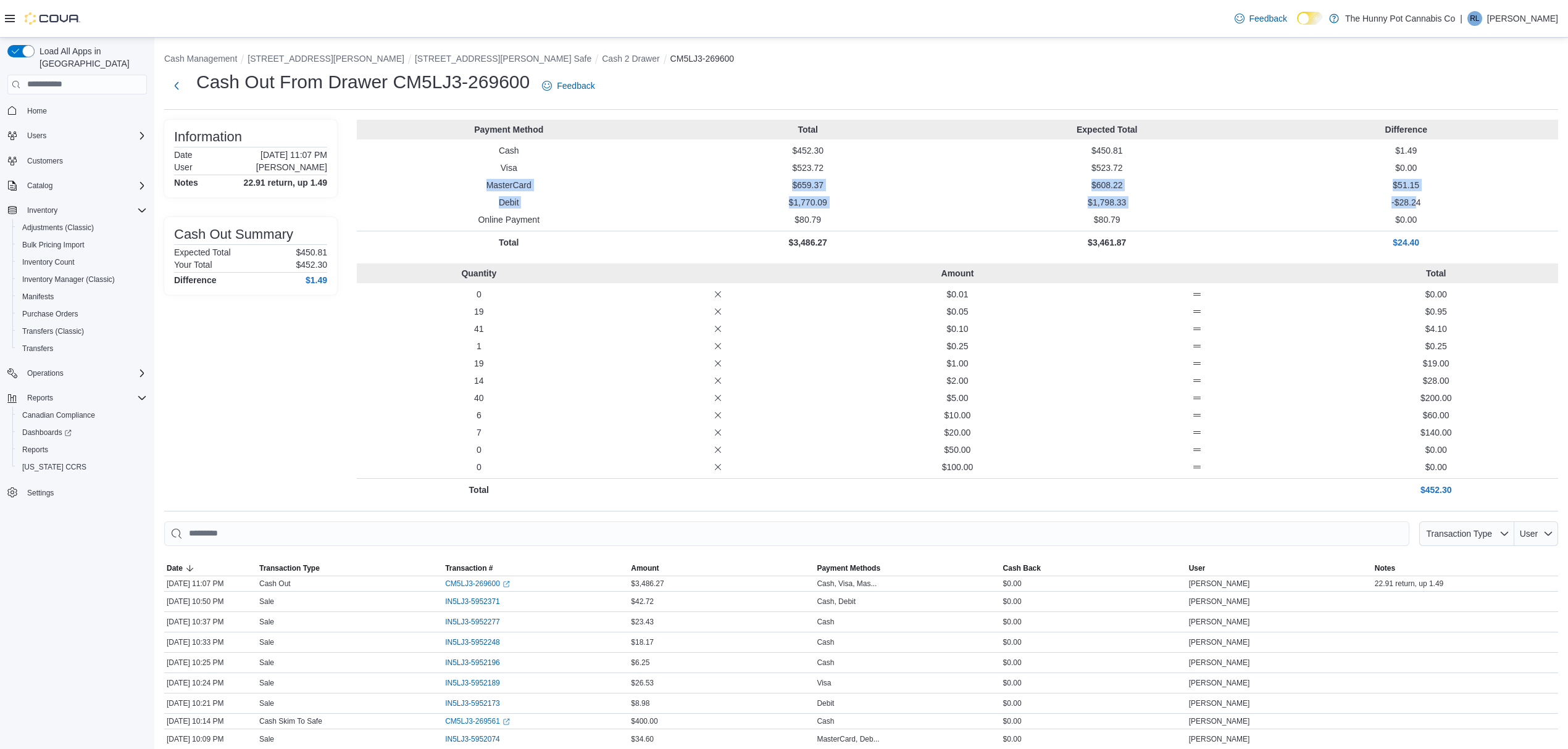
drag, startPoint x: 1425, startPoint y: 204, endPoint x: 441, endPoint y: 179, distance: 984.3
click at [441, 179] on div "Payment Method Total Expected Total Difference Cash $452.30 $450.81 $1.49 Visa …" at bounding box center [957, 187] width 1201 height 134
click at [593, 195] on div "Payment Method Total Expected Total Difference Cash $452.30 $450.81 $1.49 Visa …" at bounding box center [957, 187] width 1201 height 134
drag, startPoint x: 243, startPoint y: 183, endPoint x: 300, endPoint y: 183, distance: 57.0
click at [297, 183] on h4 "22.91 return, up 1.49" at bounding box center [285, 183] width 83 height 10
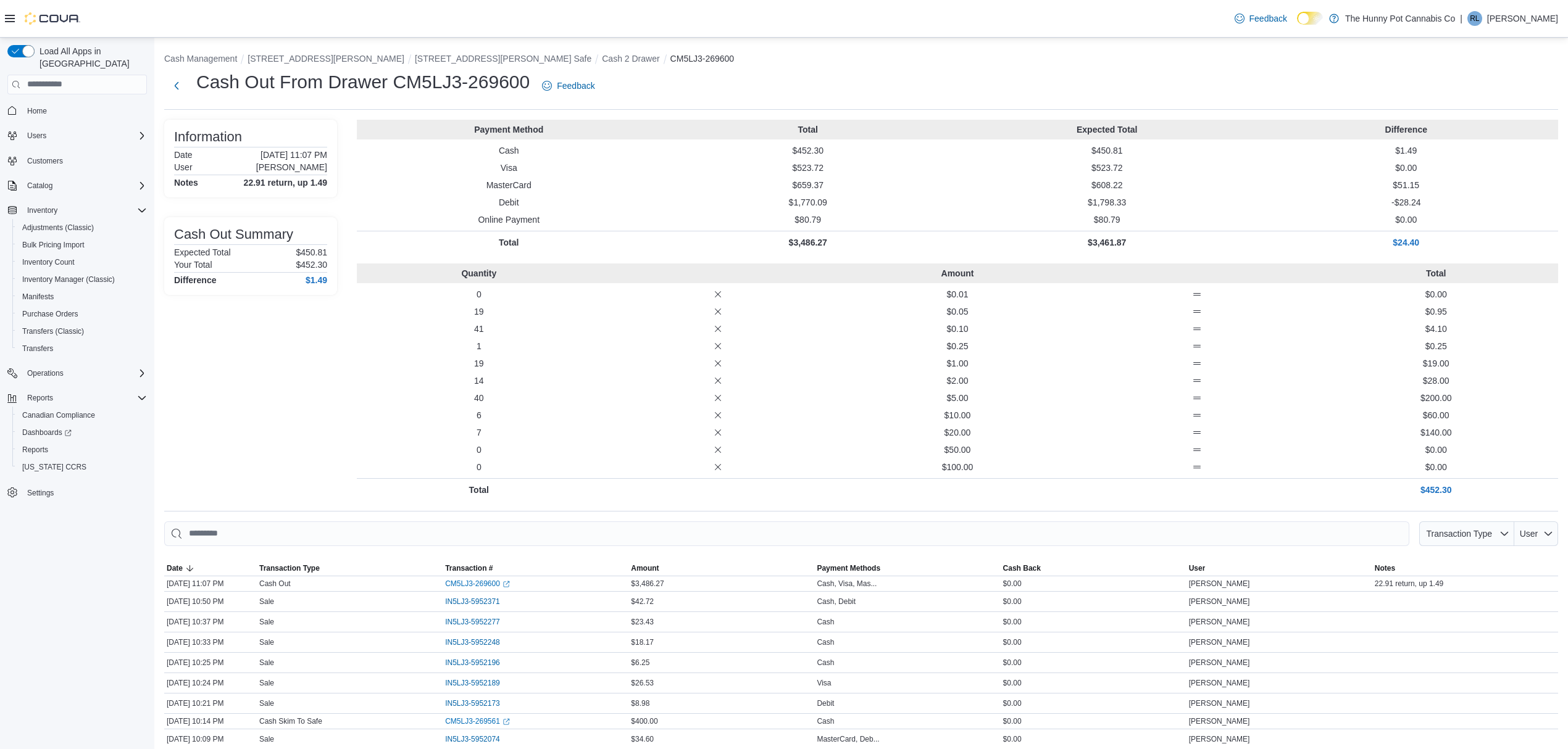
click at [348, 183] on div "Information Date [DATE] 11:07 PM User [PERSON_NAME] Notes 22.91 return, up 1.49…" at bounding box center [861, 310] width 1394 height 381
click at [283, 564] on span "Transaction Type" at bounding box center [289, 568] width 60 height 10
click at [286, 495] on div "Information Date [DATE] 11:07 PM User [PERSON_NAME] Notes 22.91 return, up 1.49…" at bounding box center [251, 310] width 172 height 381
click at [1236, 149] on p "$450.81" at bounding box center [1106, 150] width 294 height 12
click at [215, 399] on div "Information Date [DATE] 11:07 PM User [PERSON_NAME] Notes 22.91 return, up 1.49…" at bounding box center [251, 310] width 172 height 381
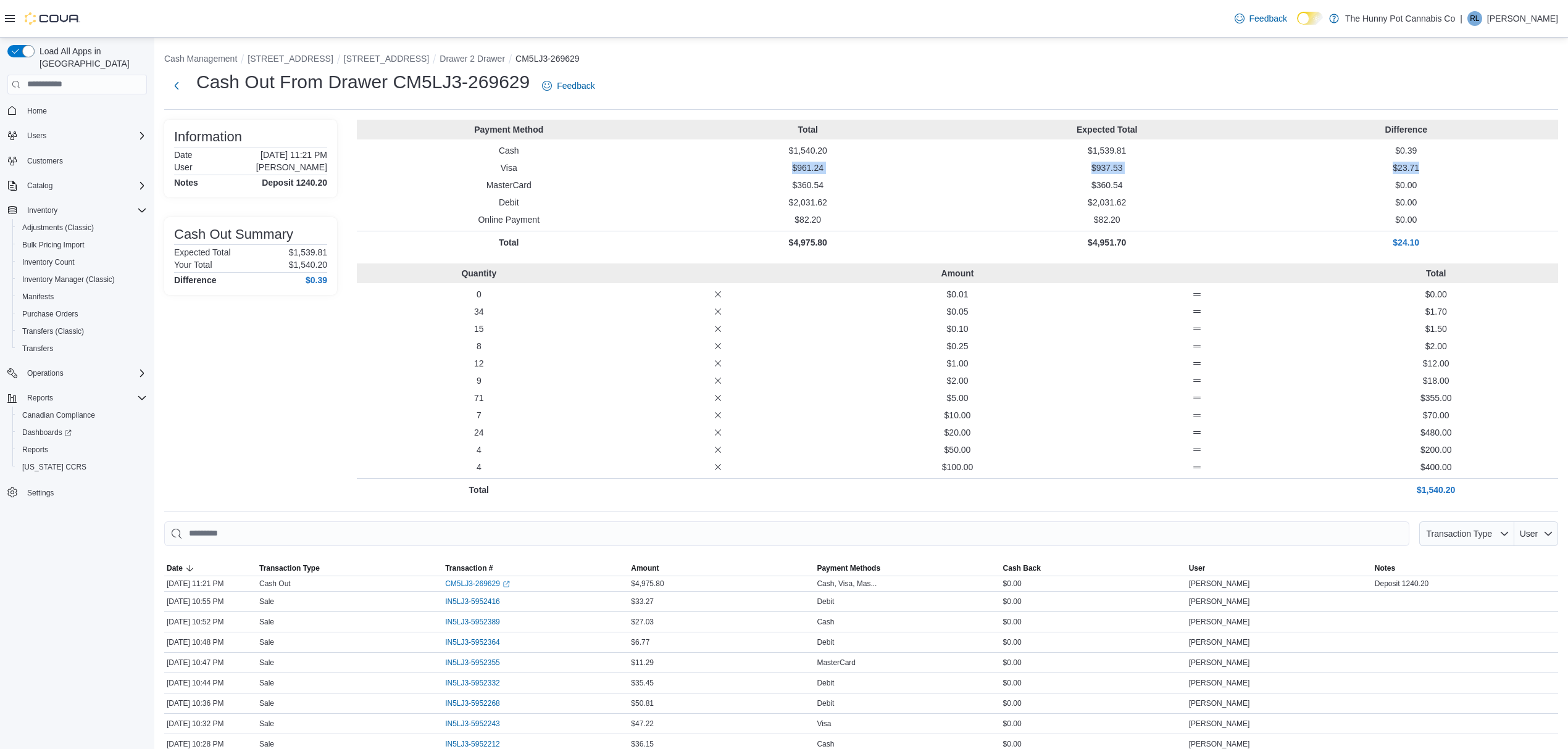
drag, startPoint x: 782, startPoint y: 159, endPoint x: 1433, endPoint y: 162, distance: 651.0
click at [1433, 162] on div "Payment Method Total Expected Total Difference Cash $1,540.20 $1,539.81 $0.39 V…" at bounding box center [957, 187] width 1201 height 134
click at [1413, 159] on div "Payment Method Total Expected Total Difference Cash $1,540.20 $1,539.81 $0.39 V…" at bounding box center [957, 187] width 1201 height 134
click at [1418, 164] on p "$23.71" at bounding box center [1406, 168] width 294 height 12
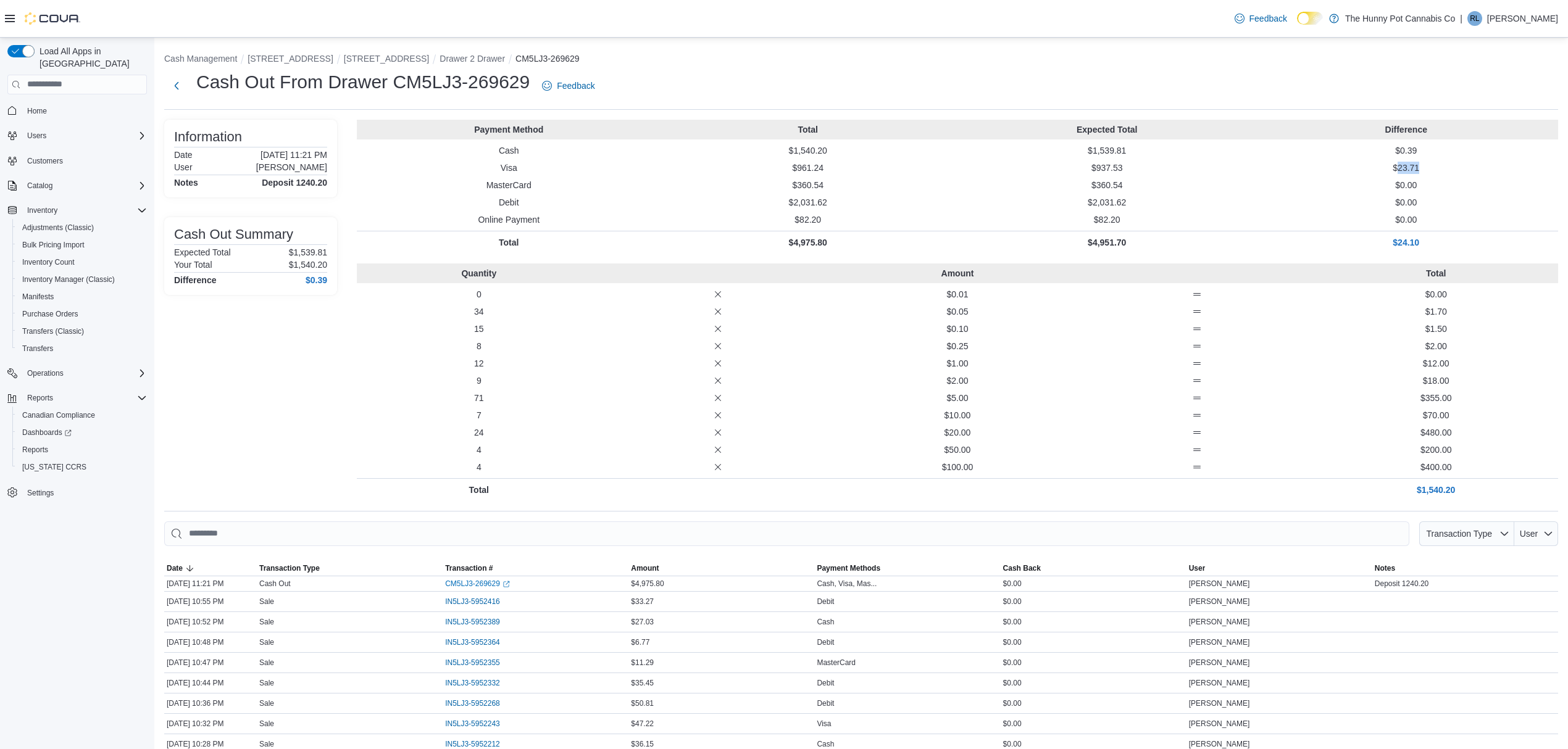
copy p "23.71"
click at [1094, 101] on div "Cash Out From Drawer CM5LJ3-269629 Feedback" at bounding box center [861, 86] width 1394 height 32
